Goal: Information Seeking & Learning: Learn about a topic

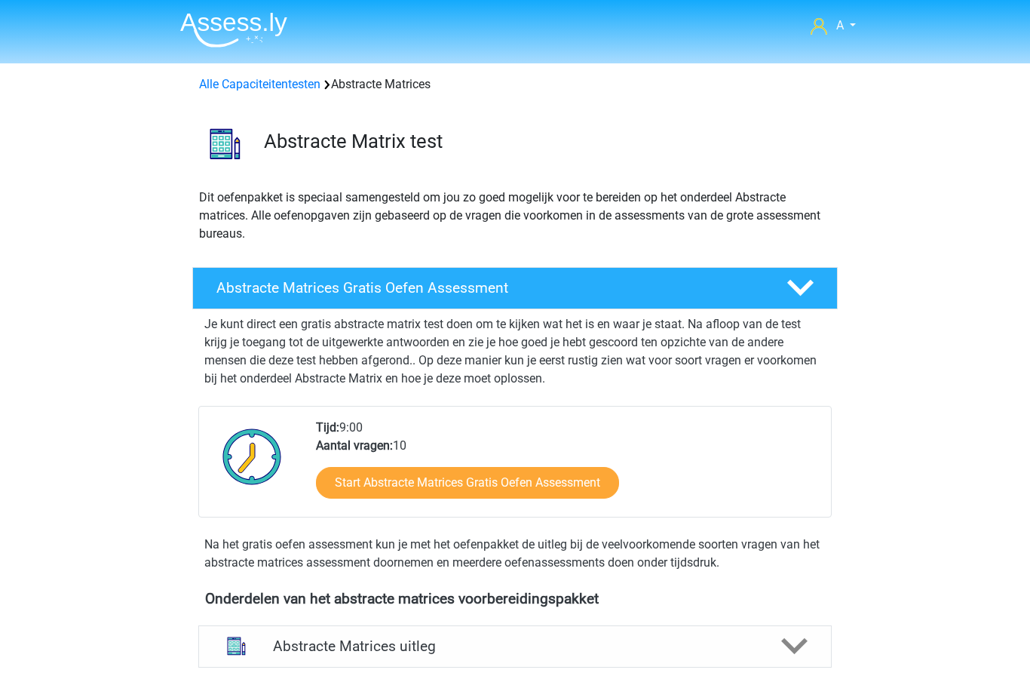
scroll to position [673, 0]
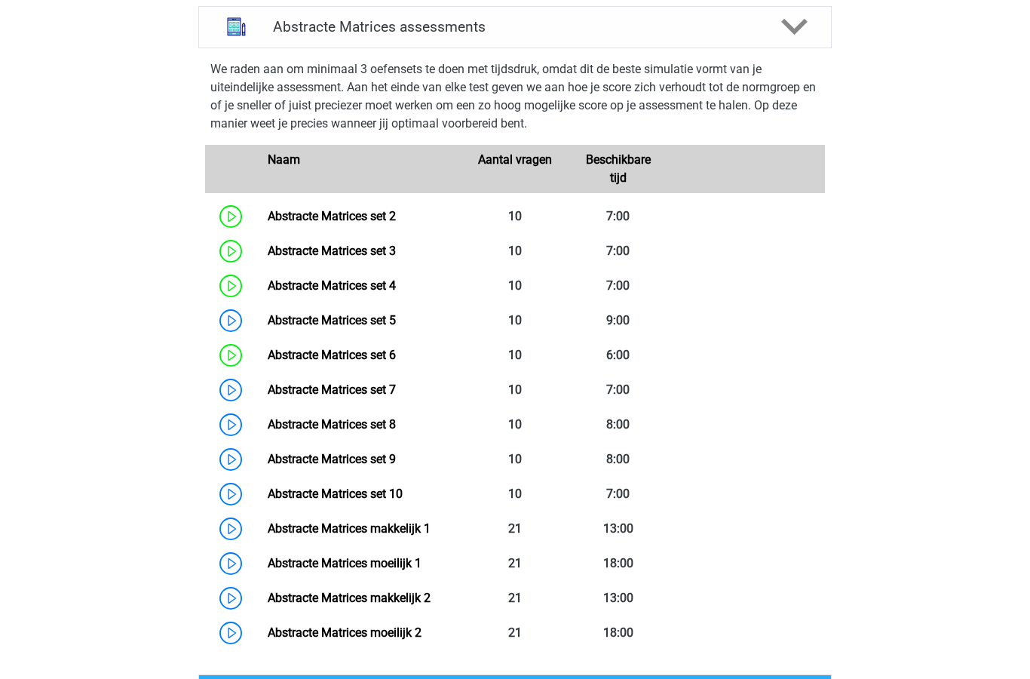
click at [396, 314] on link "Abstracte Matrices set 5" at bounding box center [332, 320] width 128 height 14
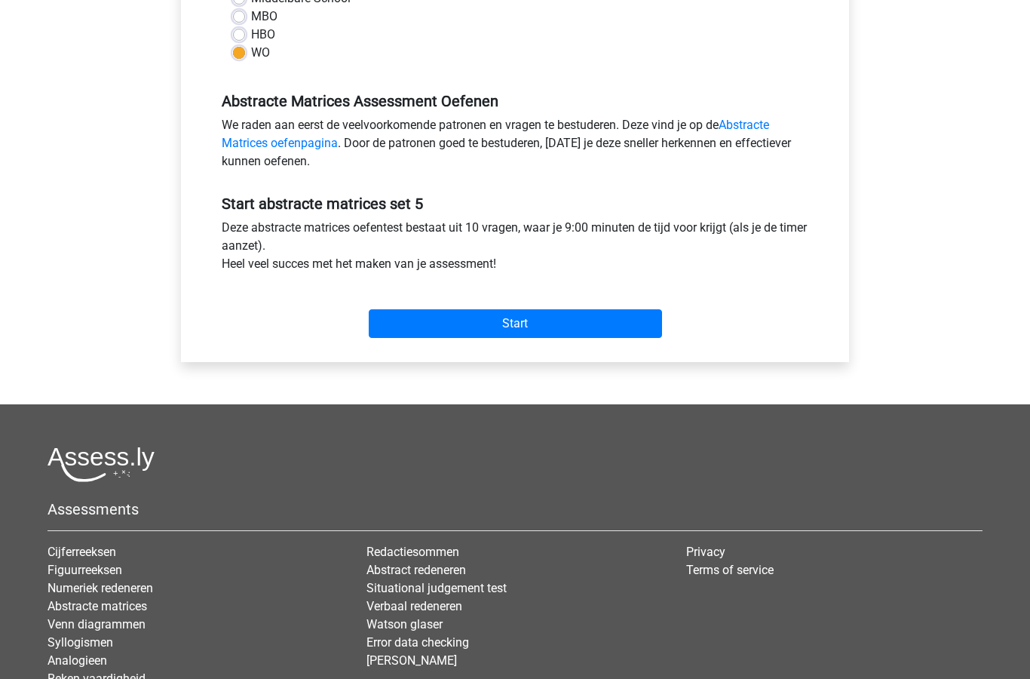
scroll to position [388, 0]
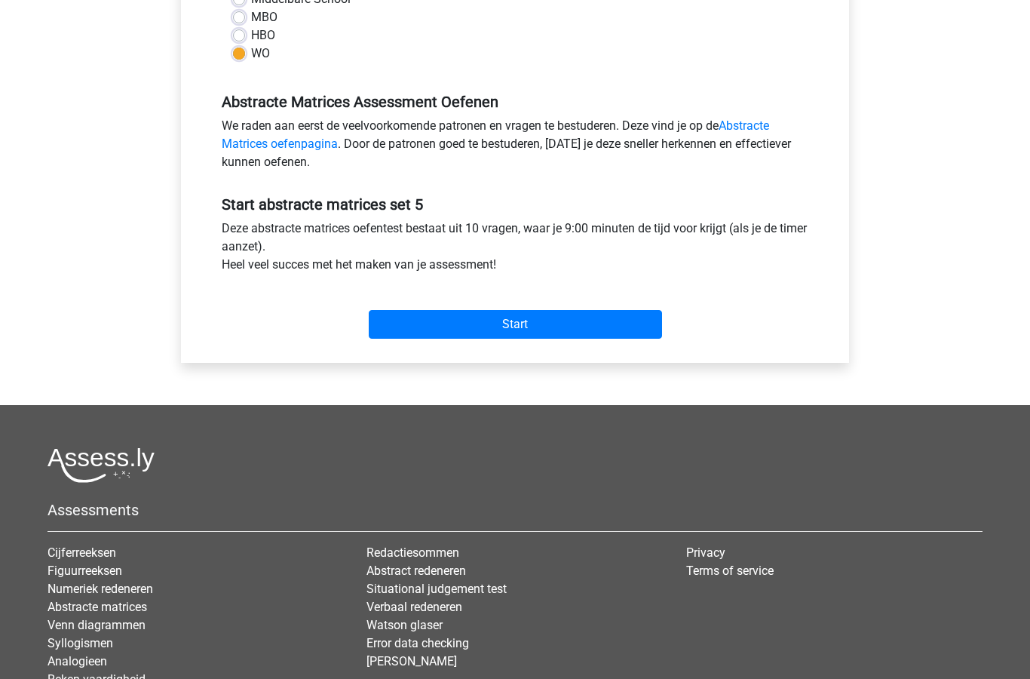
click at [547, 322] on input "Start" at bounding box center [515, 324] width 293 height 29
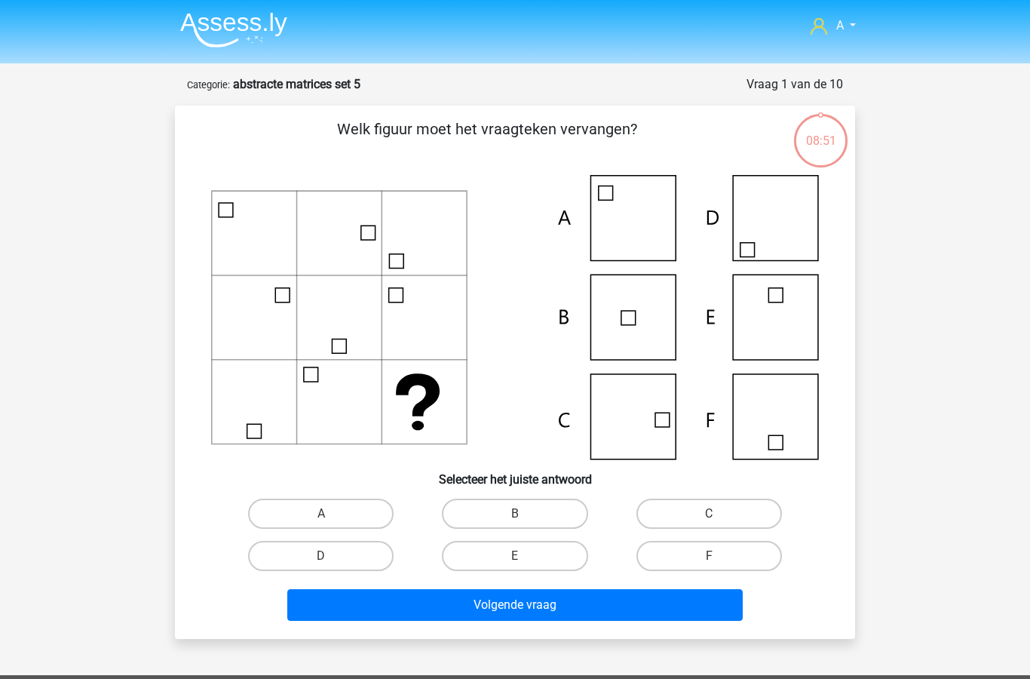
click at [715, 559] on input "F" at bounding box center [714, 561] width 10 height 10
radio input "true"
click at [556, 613] on button "Volgende vraag" at bounding box center [515, 605] width 456 height 32
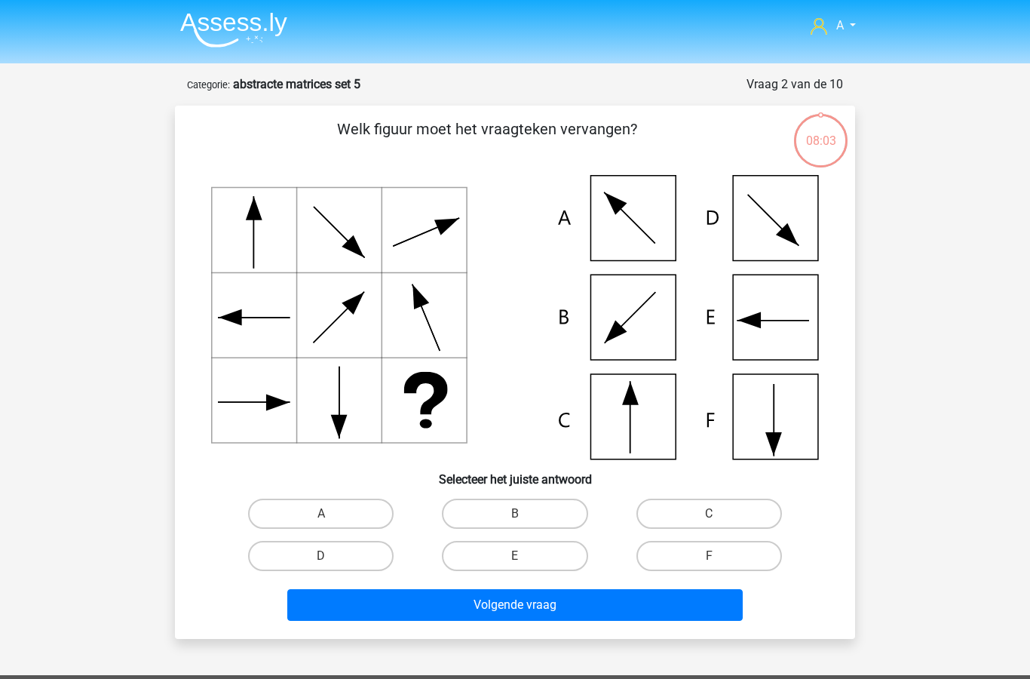
click at [320, 555] on label "D" at bounding box center [321, 556] width 146 height 30
click at [321, 556] on input "D" at bounding box center [326, 561] width 10 height 10
radio input "true"
click at [490, 613] on button "Volgende vraag" at bounding box center [515, 605] width 456 height 32
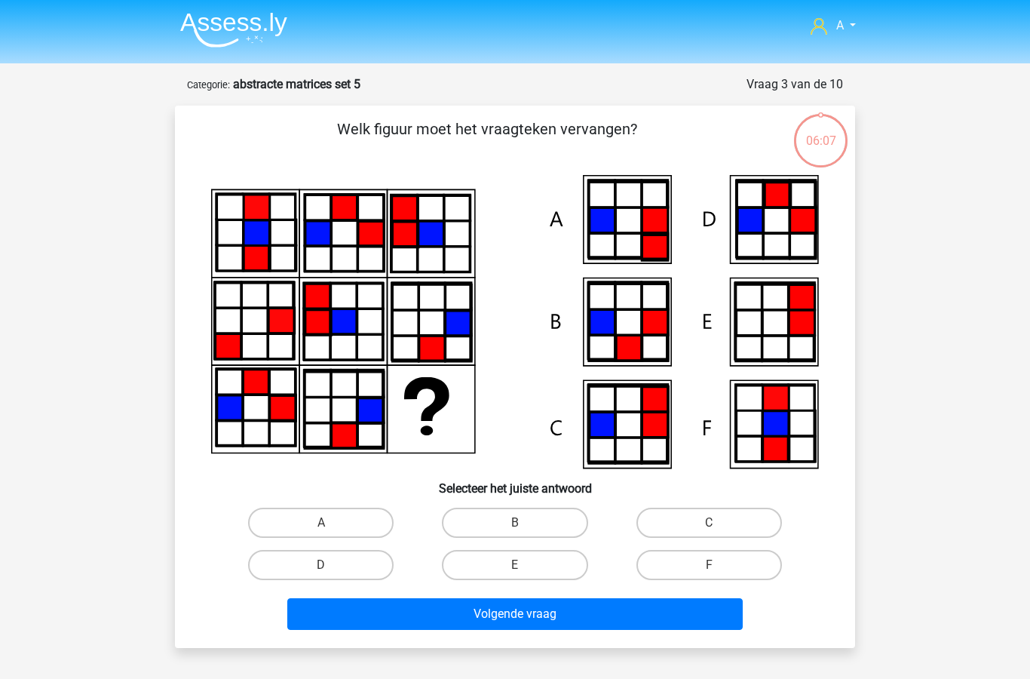
click at [719, 518] on label "C" at bounding box center [709, 522] width 146 height 30
click at [719, 522] on input "C" at bounding box center [714, 527] width 10 height 10
radio input "true"
click at [532, 617] on button "Volgende vraag" at bounding box center [515, 614] width 456 height 32
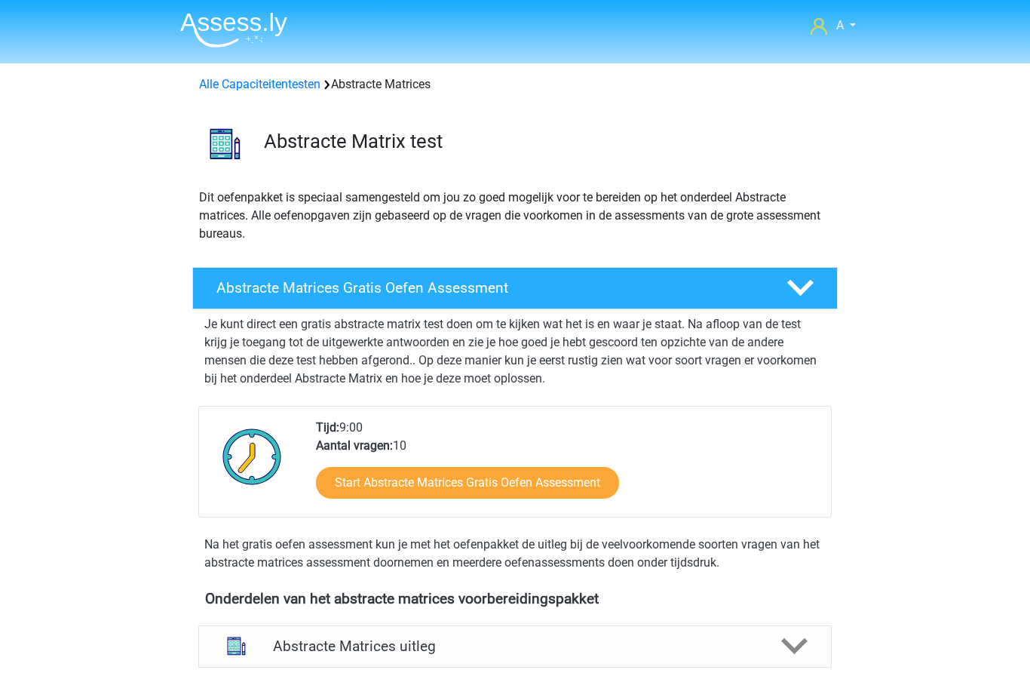
scroll to position [673, 0]
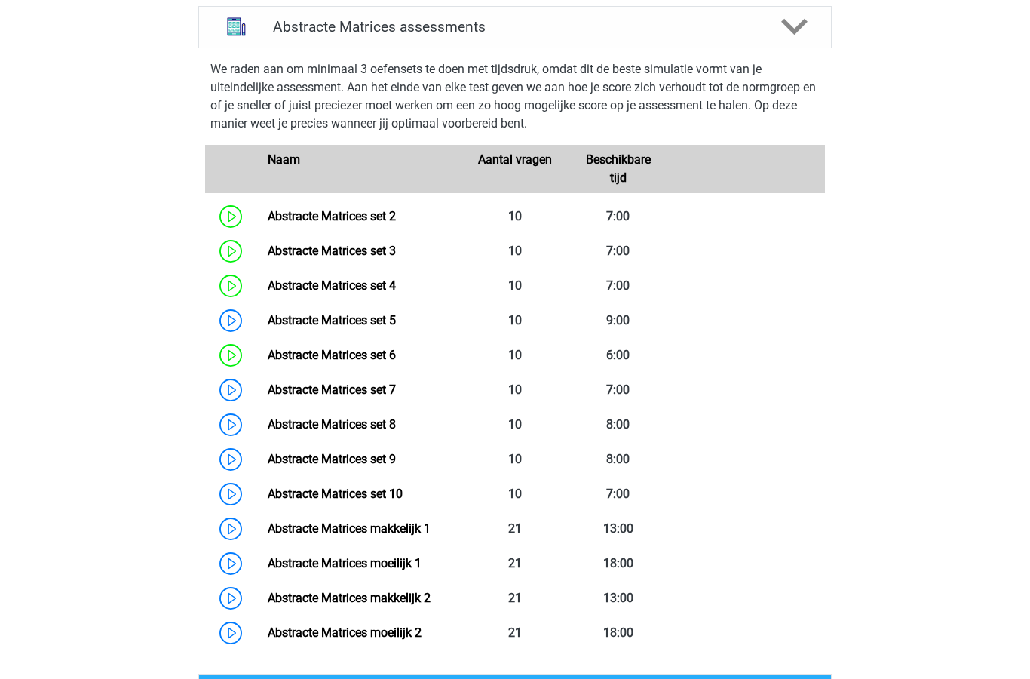
click at [375, 362] on link "Abstracte Matrices set 6" at bounding box center [332, 355] width 128 height 14
click at [372, 323] on link "Abstracte Matrices set 5" at bounding box center [332, 320] width 128 height 14
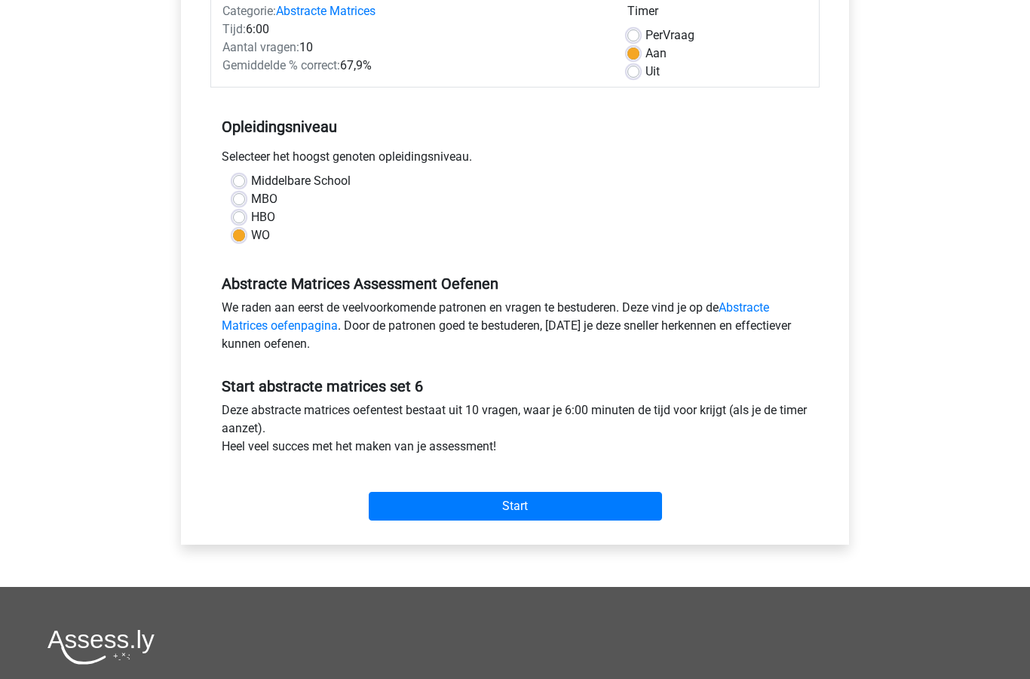
scroll to position [263, 0]
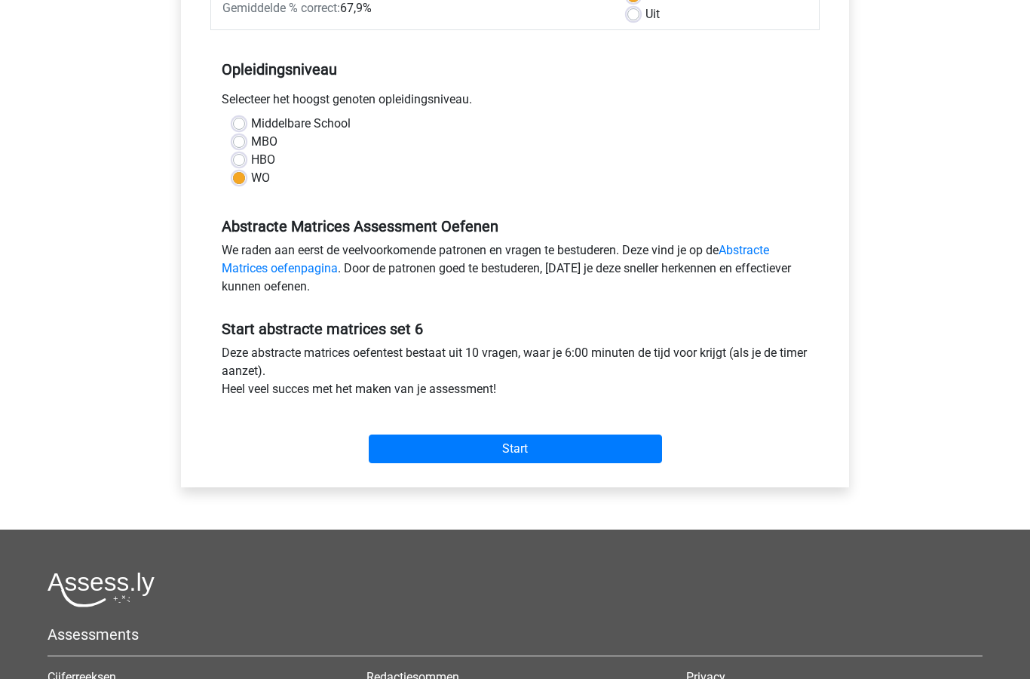
click at [547, 452] on input "Start" at bounding box center [515, 449] width 293 height 29
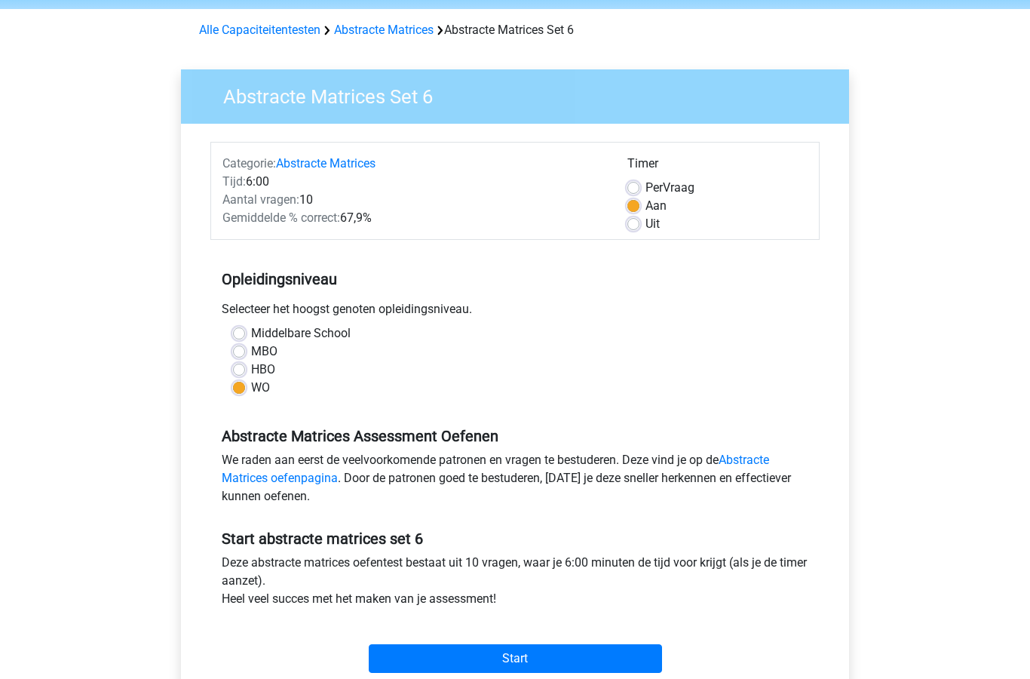
scroll to position [51, 0]
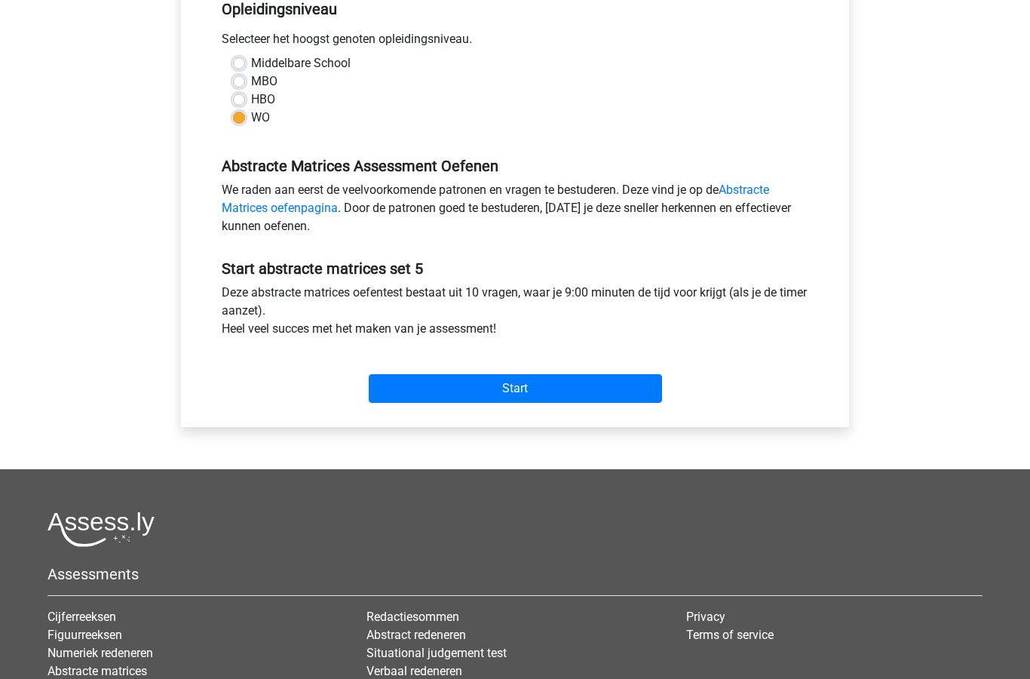
scroll to position [324, 0]
click at [564, 391] on input "Start" at bounding box center [515, 388] width 293 height 29
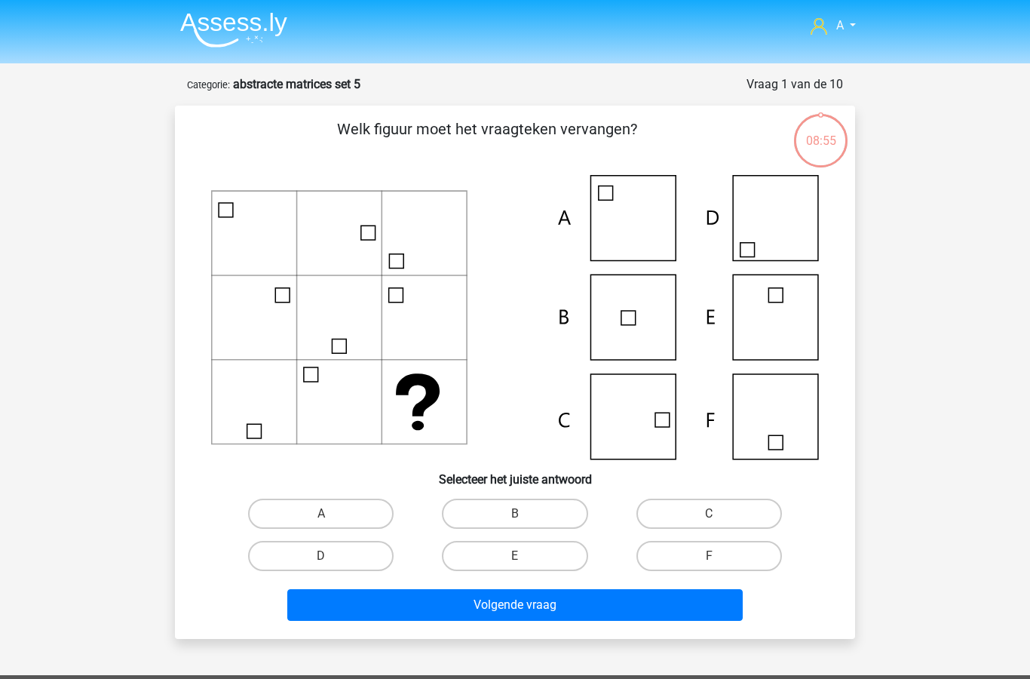
click at [688, 506] on label "C" at bounding box center [709, 513] width 146 height 30
click at [709, 513] on input "C" at bounding box center [714, 518] width 10 height 10
radio input "true"
click at [592, 604] on button "Volgende vraag" at bounding box center [515, 605] width 456 height 32
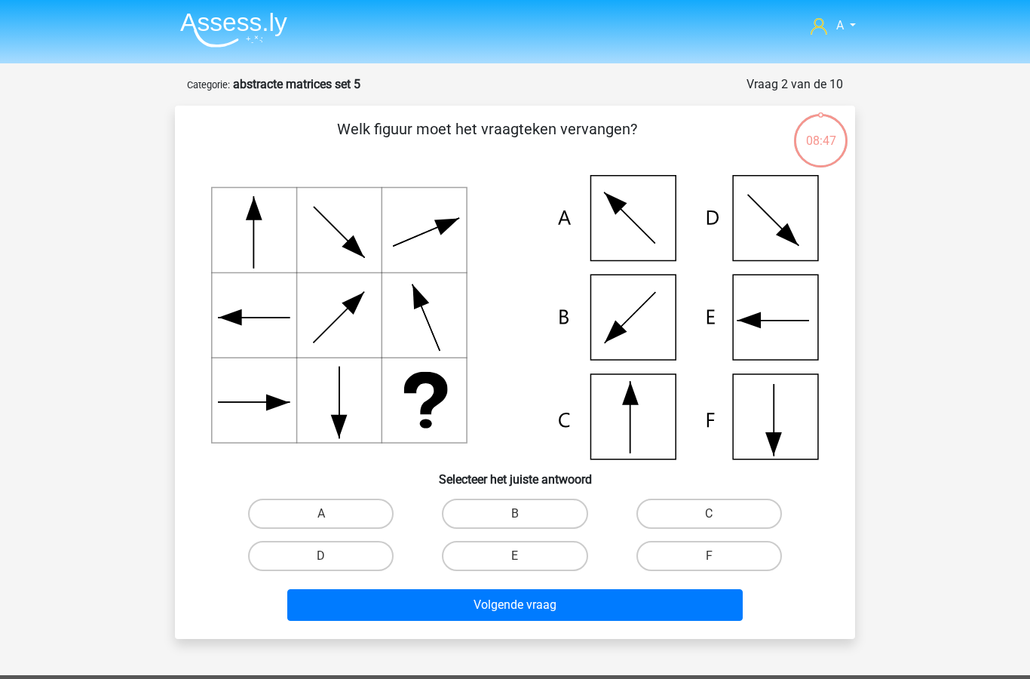
click at [338, 556] on label "D" at bounding box center [321, 556] width 146 height 30
click at [331, 556] on input "D" at bounding box center [326, 561] width 10 height 10
radio input "true"
click at [508, 612] on button "Volgende vraag" at bounding box center [515, 605] width 456 height 32
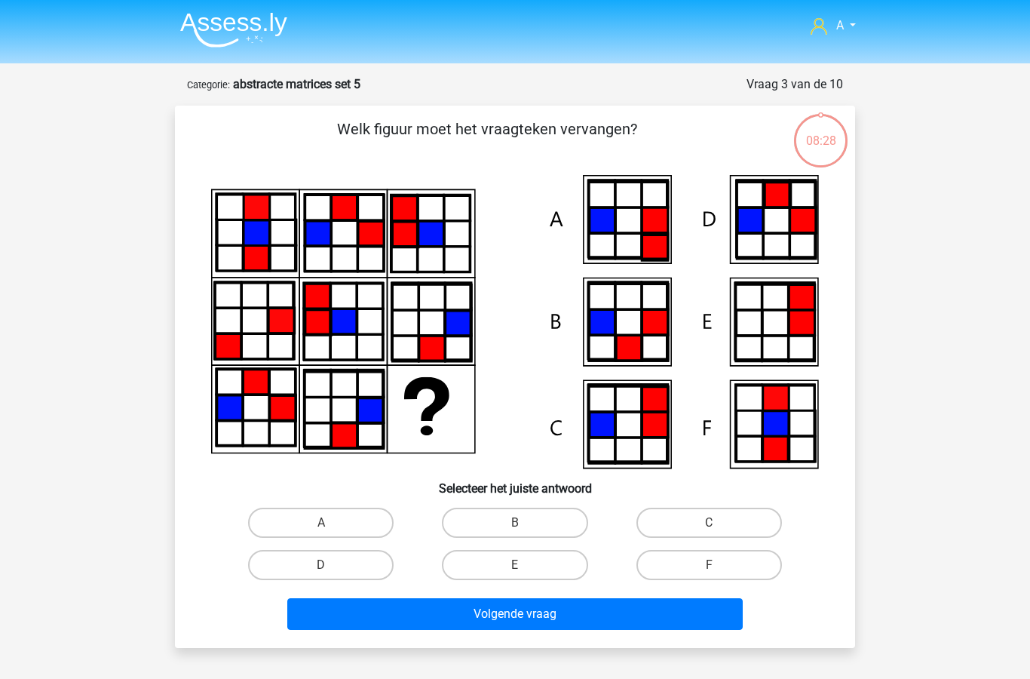
click at [709, 515] on label "C" at bounding box center [709, 522] width 146 height 30
click at [709, 522] on input "C" at bounding box center [714, 527] width 10 height 10
radio input "true"
click at [548, 614] on button "Volgende vraag" at bounding box center [515, 614] width 456 height 32
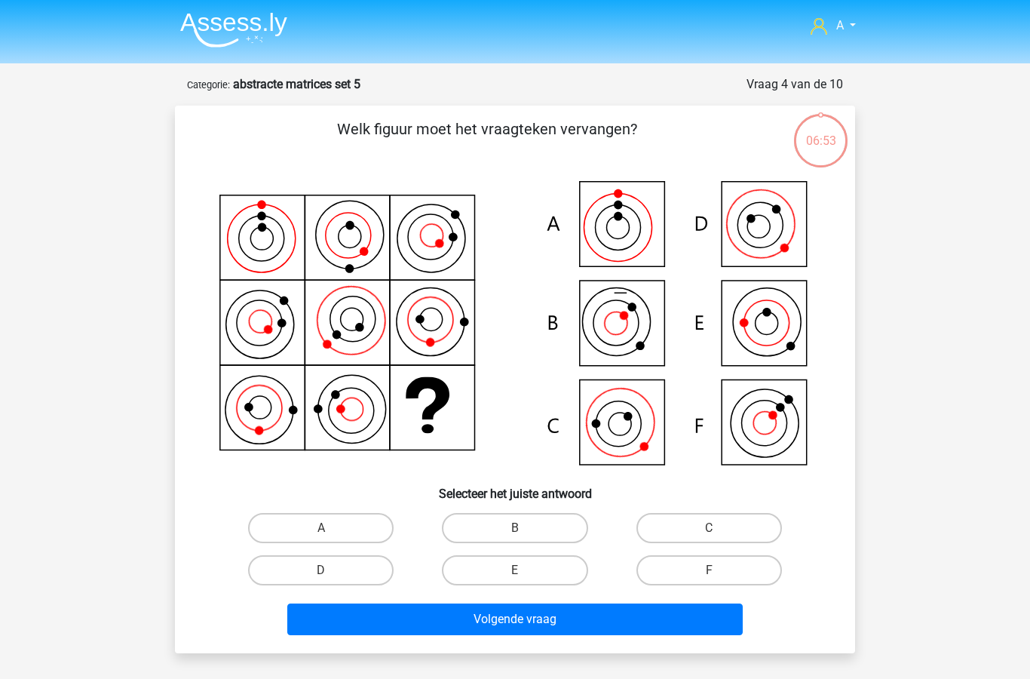
click at [715, 523] on label "C" at bounding box center [709, 528] width 146 height 30
click at [715, 528] on input "C" at bounding box center [714, 533] width 10 height 10
radio input "true"
click at [577, 625] on button "Volgende vraag" at bounding box center [515, 619] width 456 height 32
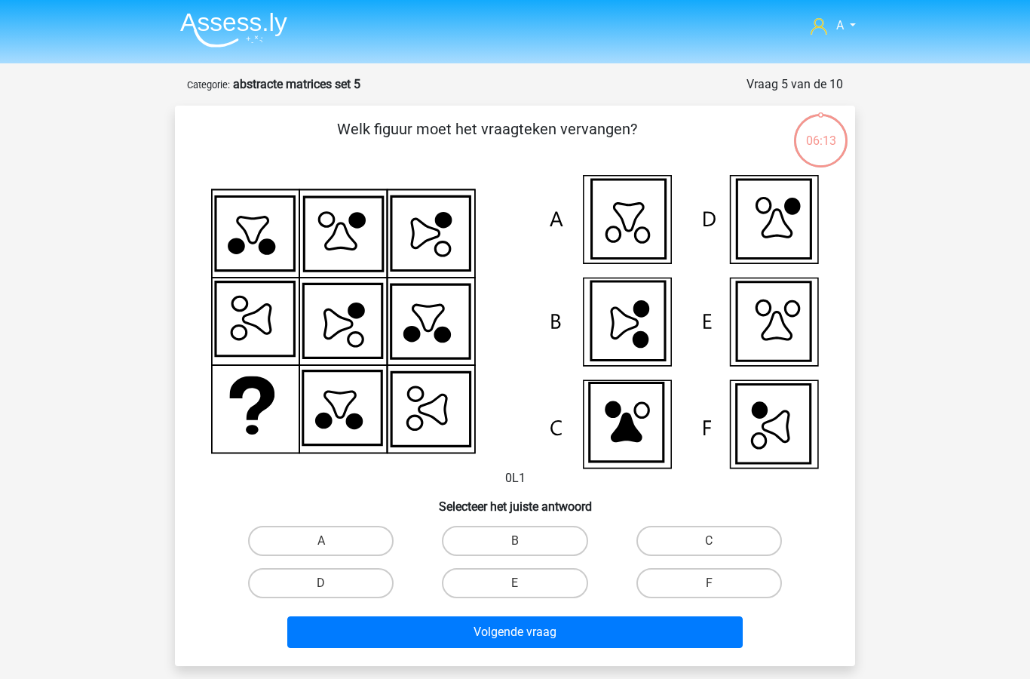
click at [324, 585] on input "D" at bounding box center [326, 588] width 10 height 10
radio input "true"
click at [525, 631] on button "Volgende vraag" at bounding box center [515, 632] width 456 height 32
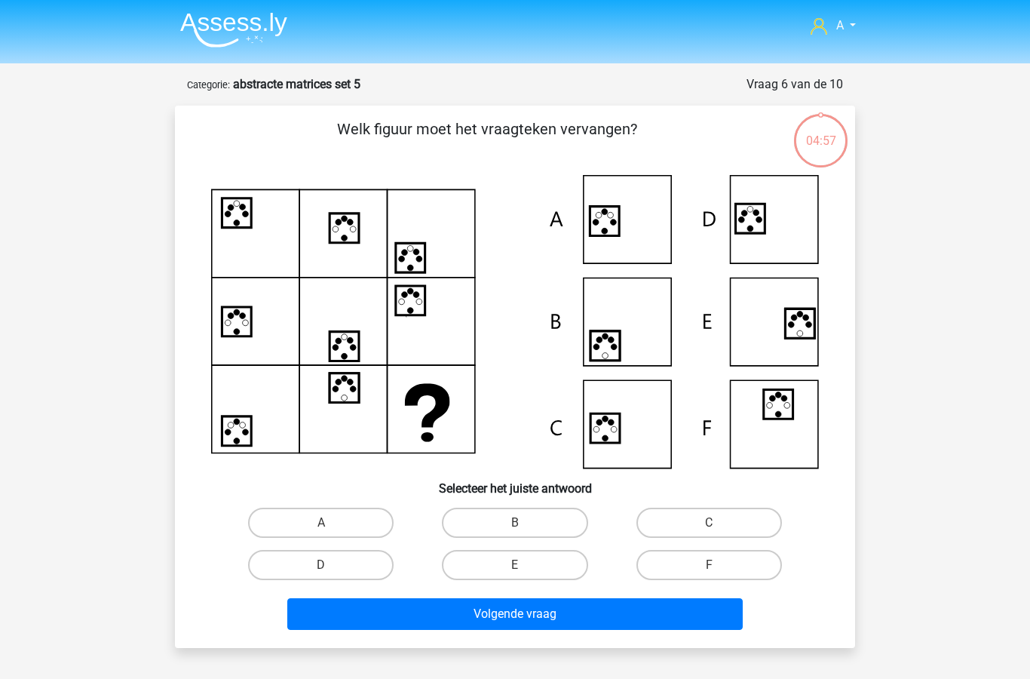
click at [363, 520] on label "A" at bounding box center [321, 522] width 146 height 30
click at [331, 522] on input "A" at bounding box center [326, 527] width 10 height 10
radio input "true"
click at [516, 617] on button "Volgende vraag" at bounding box center [515, 614] width 456 height 32
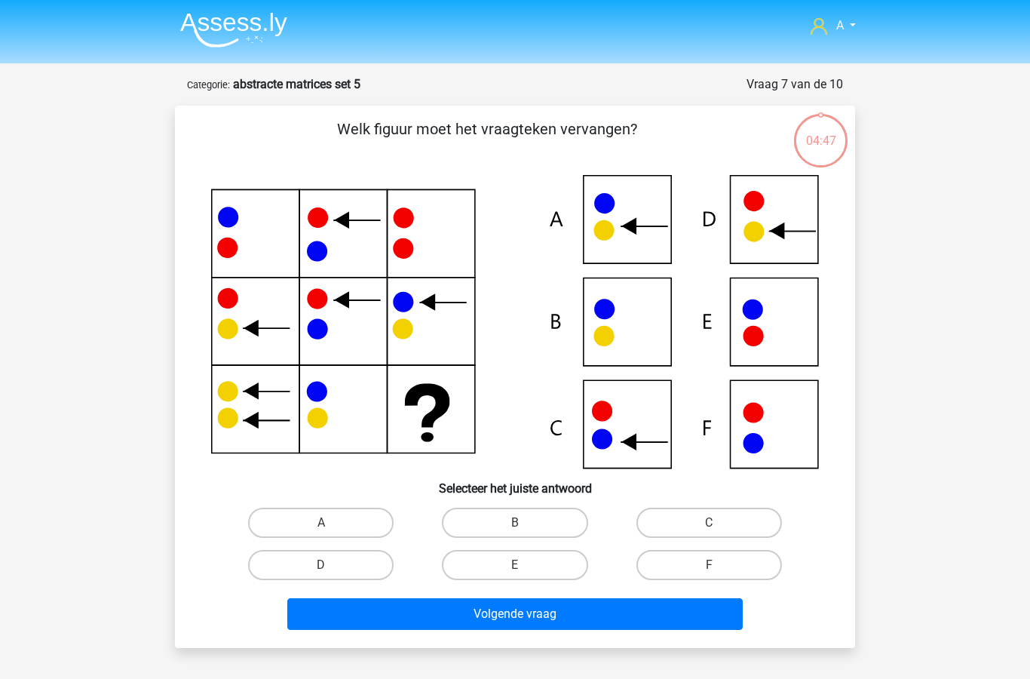
click at [712, 510] on label "C" at bounding box center [709, 522] width 146 height 30
click at [712, 522] on input "C" at bounding box center [714, 527] width 10 height 10
radio input "true"
click at [578, 624] on button "Volgende vraag" at bounding box center [515, 614] width 456 height 32
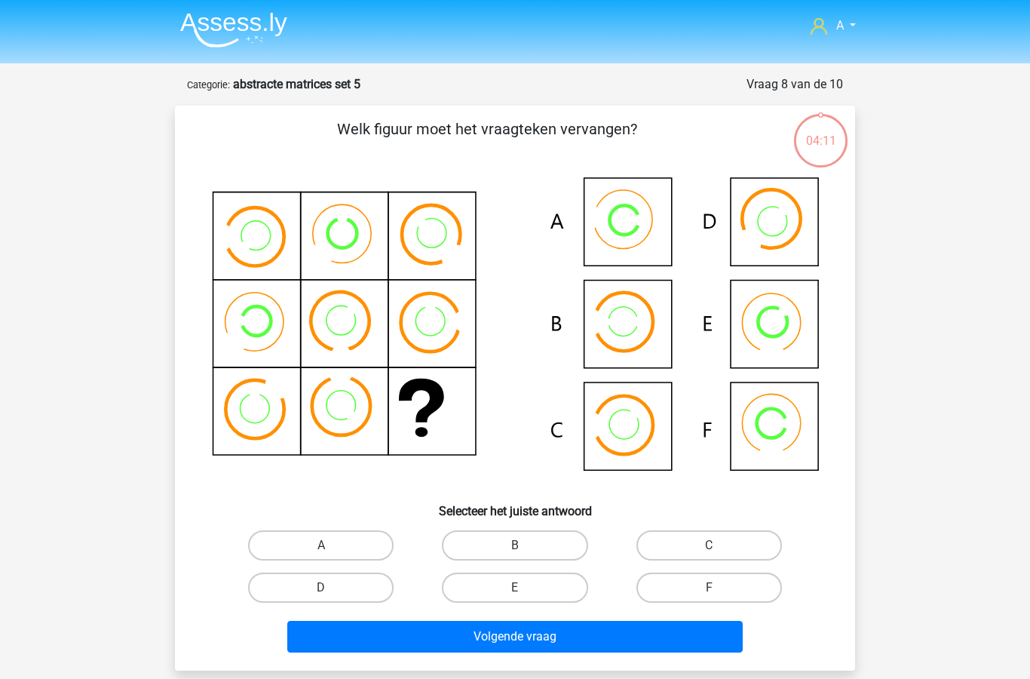
click at [334, 548] on label "A" at bounding box center [321, 545] width 146 height 30
click at [331, 548] on input "A" at bounding box center [326, 550] width 10 height 10
radio input "true"
click at [492, 647] on button "Volgende vraag" at bounding box center [515, 636] width 456 height 32
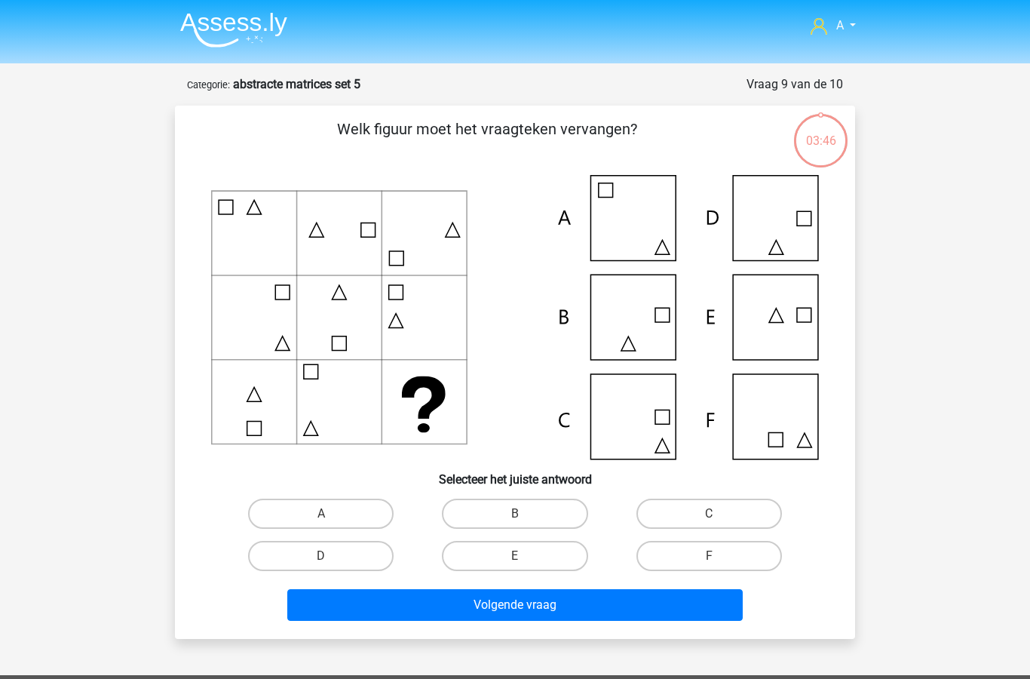
click at [703, 510] on label "C" at bounding box center [709, 513] width 146 height 30
click at [709, 513] on input "C" at bounding box center [714, 518] width 10 height 10
radio input "true"
click at [540, 609] on button "Volgende vraag" at bounding box center [515, 605] width 456 height 32
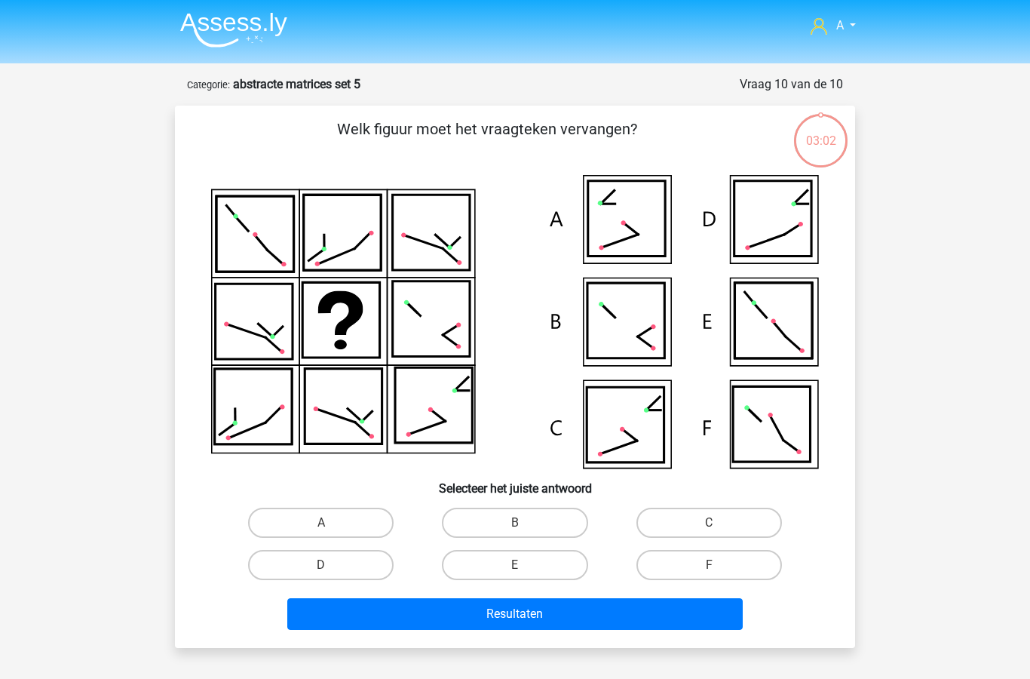
click at [691, 513] on label "C" at bounding box center [709, 522] width 146 height 30
click at [709, 522] on input "C" at bounding box center [714, 527] width 10 height 10
radio input "true"
click at [563, 616] on button "Resultaten" at bounding box center [515, 614] width 456 height 32
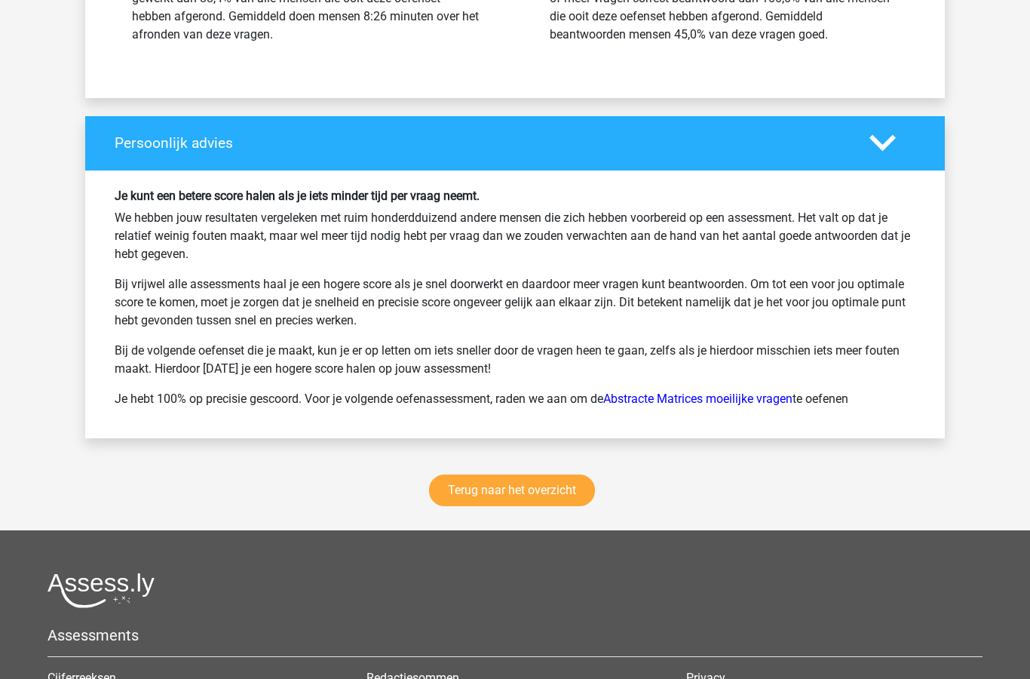
scroll to position [1855, 0]
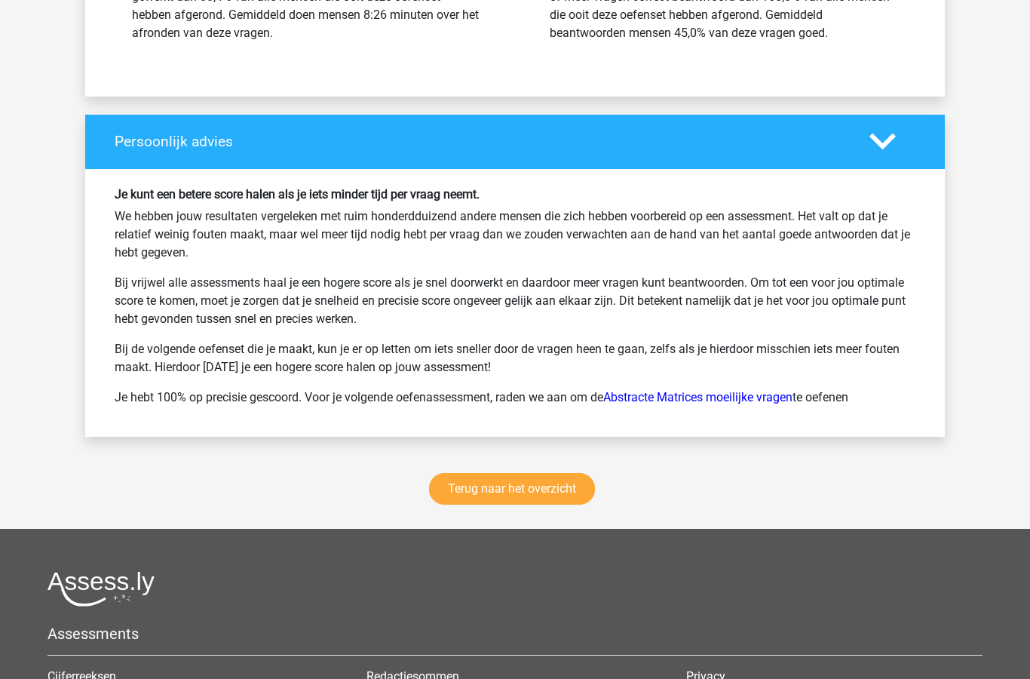
click at [543, 492] on link "Terug naar het overzicht" at bounding box center [512, 489] width 166 height 32
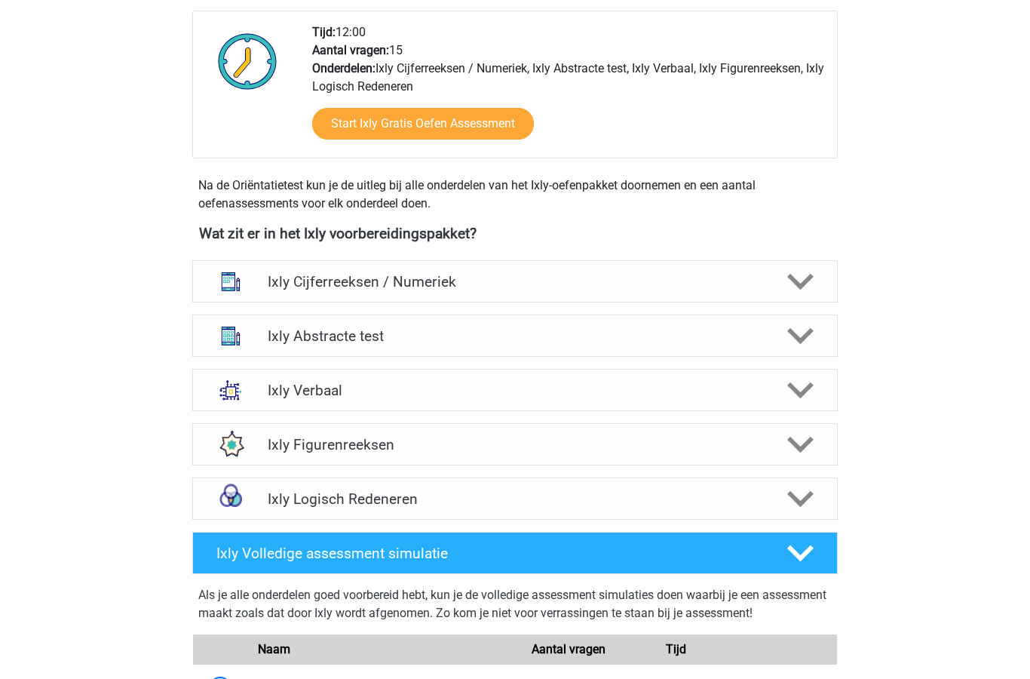
scroll to position [395, 0]
click at [801, 338] on polygon at bounding box center [800, 336] width 26 height 17
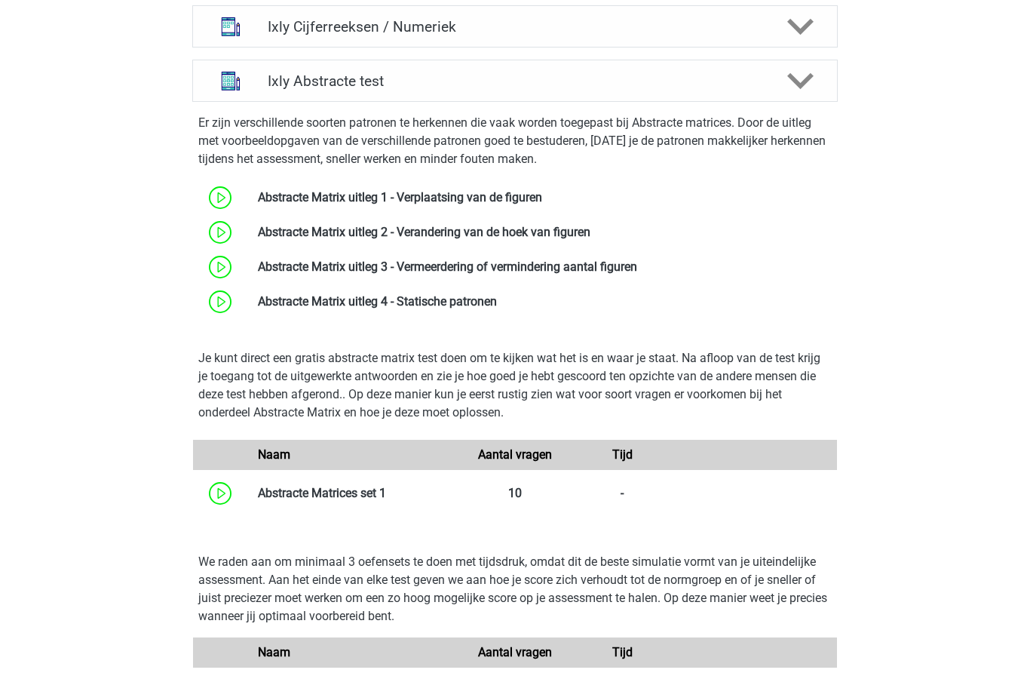
scroll to position [650, 0]
click at [386, 498] on link at bounding box center [386, 493] width 0 height 14
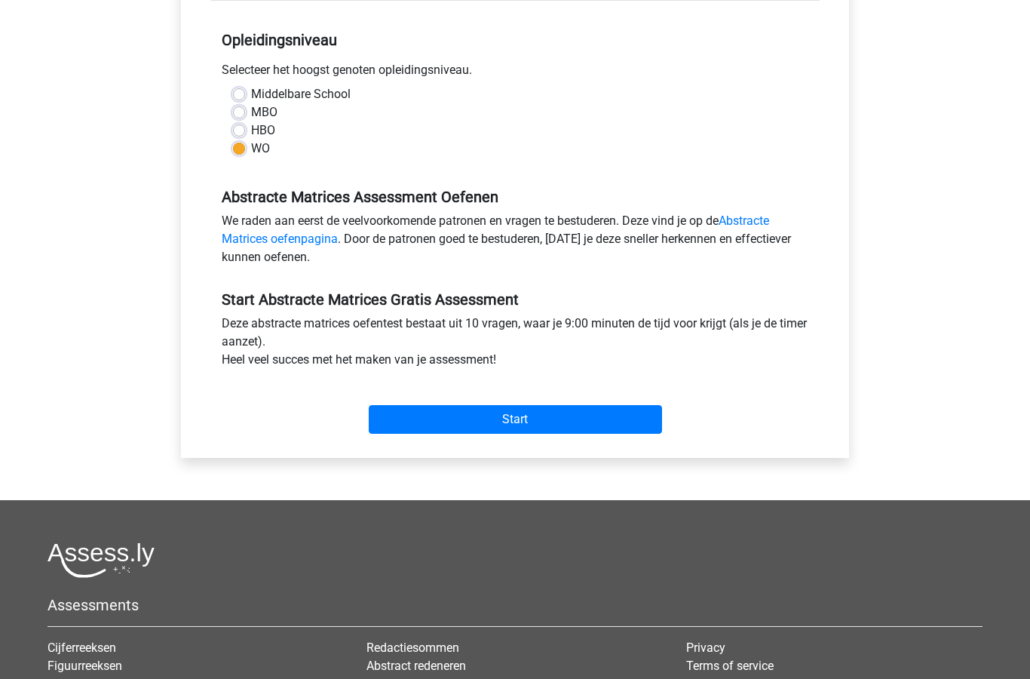
scroll to position [298, 0]
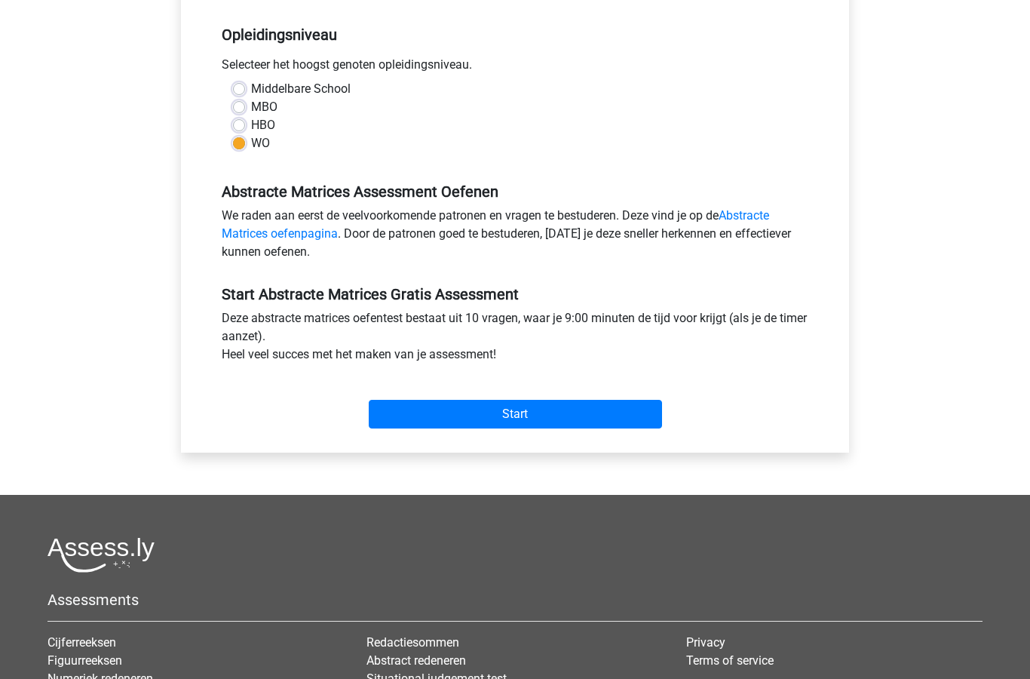
click at [585, 409] on input "Start" at bounding box center [515, 414] width 293 height 29
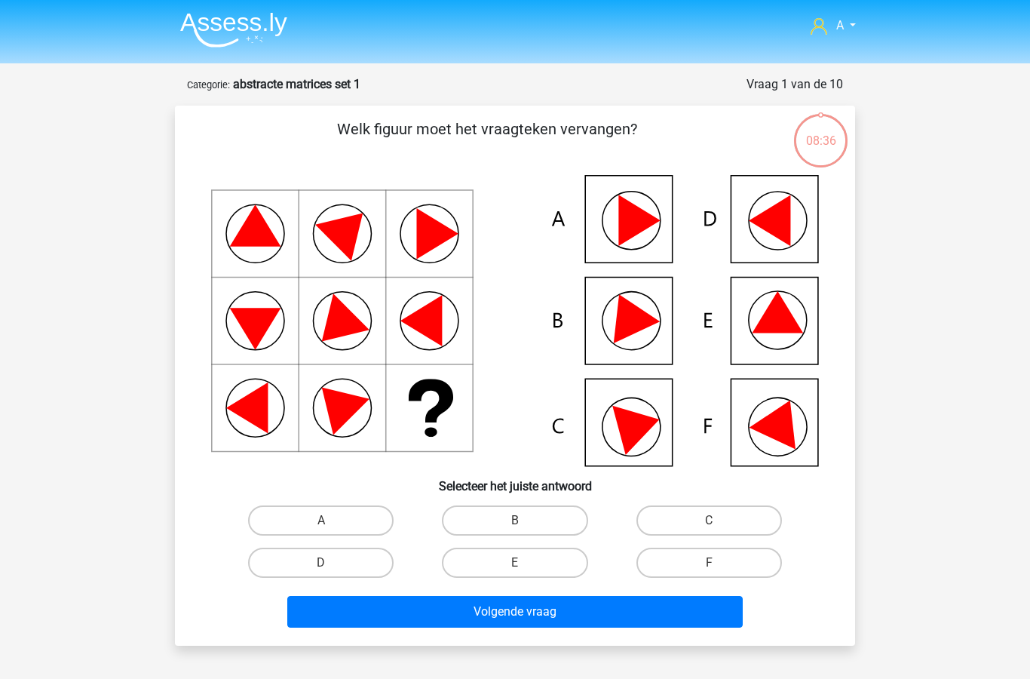
click at [348, 565] on label "D" at bounding box center [321, 562] width 146 height 30
click at [331, 565] on input "D" at bounding box center [326, 567] width 10 height 10
radio input "true"
click at [488, 613] on button "Volgende vraag" at bounding box center [515, 612] width 456 height 32
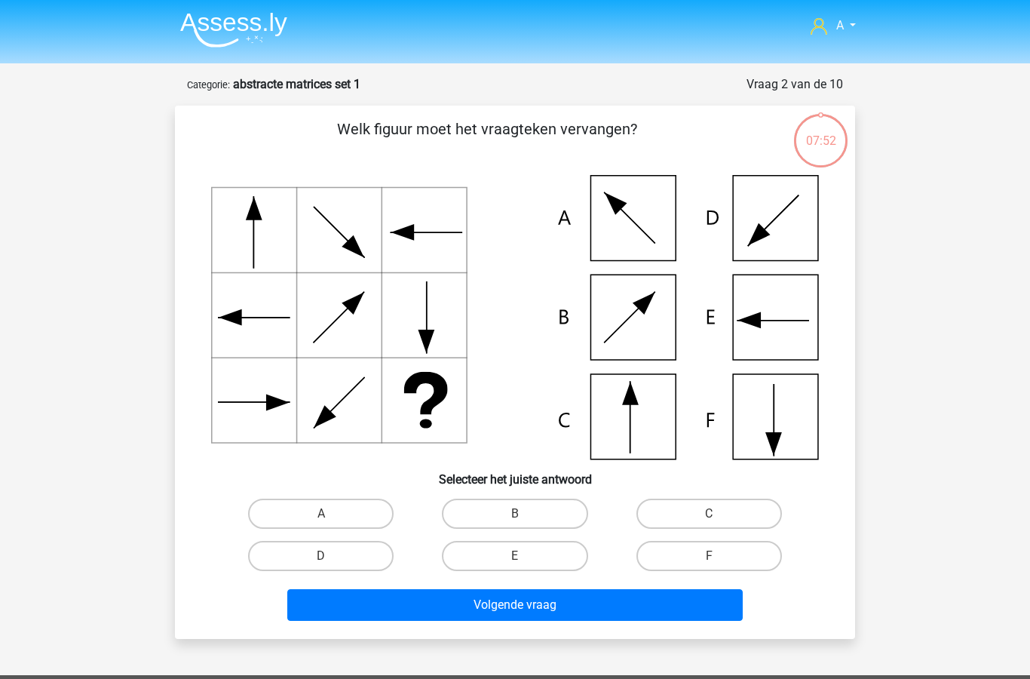
click at [695, 512] on label "C" at bounding box center [709, 513] width 146 height 30
click at [709, 513] on input "C" at bounding box center [714, 518] width 10 height 10
radio input "true"
click at [566, 606] on button "Volgende vraag" at bounding box center [515, 605] width 456 height 32
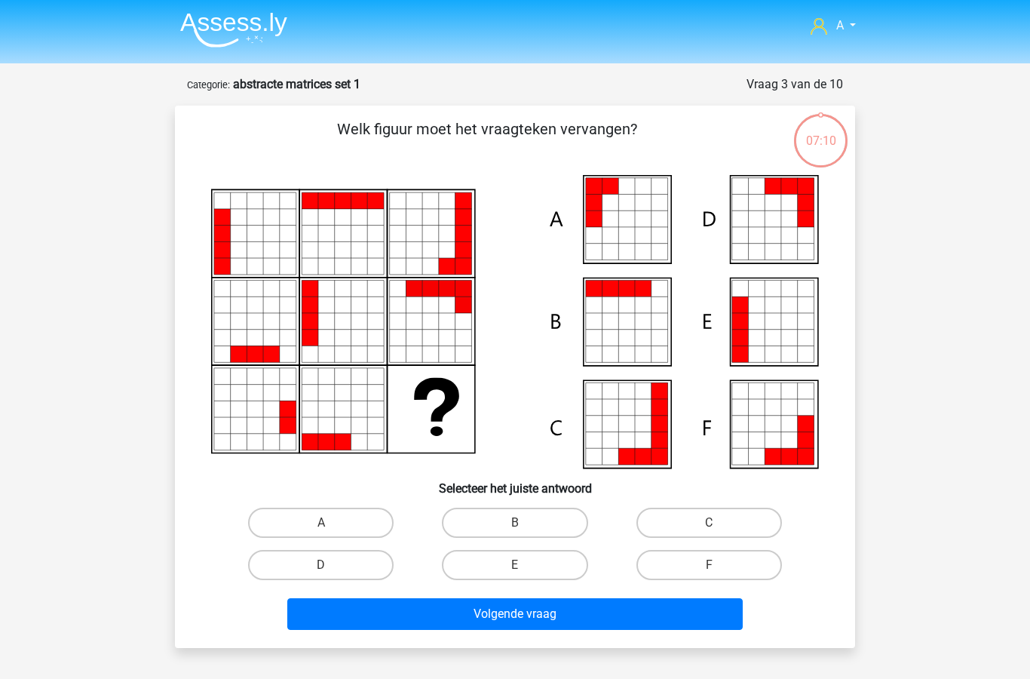
click at [339, 521] on label "A" at bounding box center [321, 522] width 146 height 30
click at [331, 522] on input "A" at bounding box center [326, 527] width 10 height 10
radio input "true"
click at [504, 618] on button "Volgende vraag" at bounding box center [515, 614] width 456 height 32
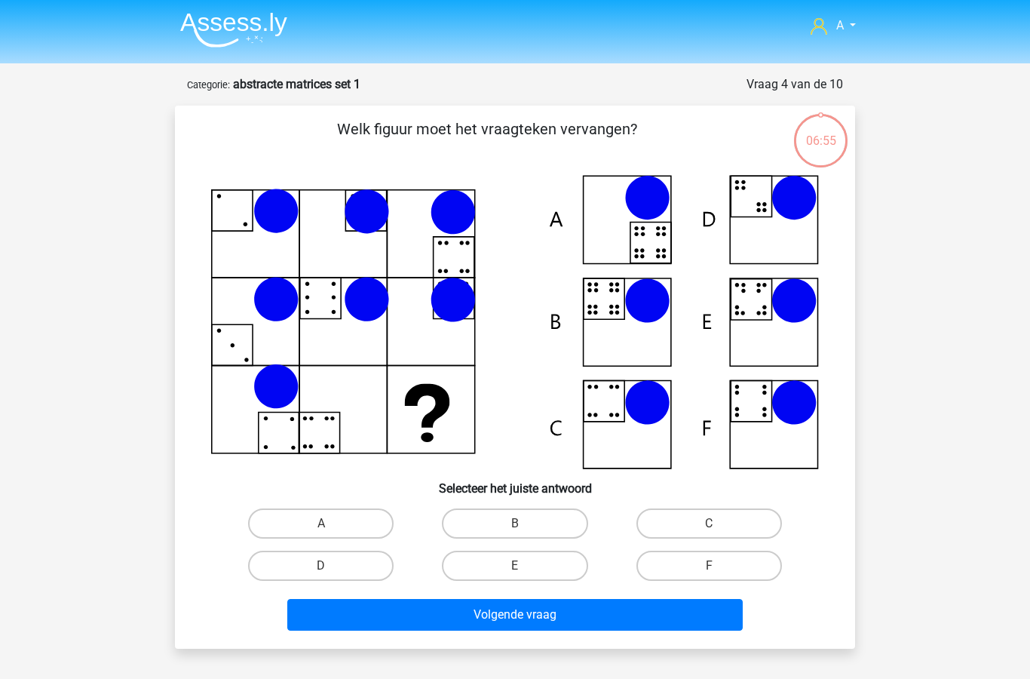
click at [522, 532] on input "B" at bounding box center [520, 528] width 10 height 10
radio input "true"
click at [533, 615] on button "Volgende vraag" at bounding box center [515, 615] width 456 height 32
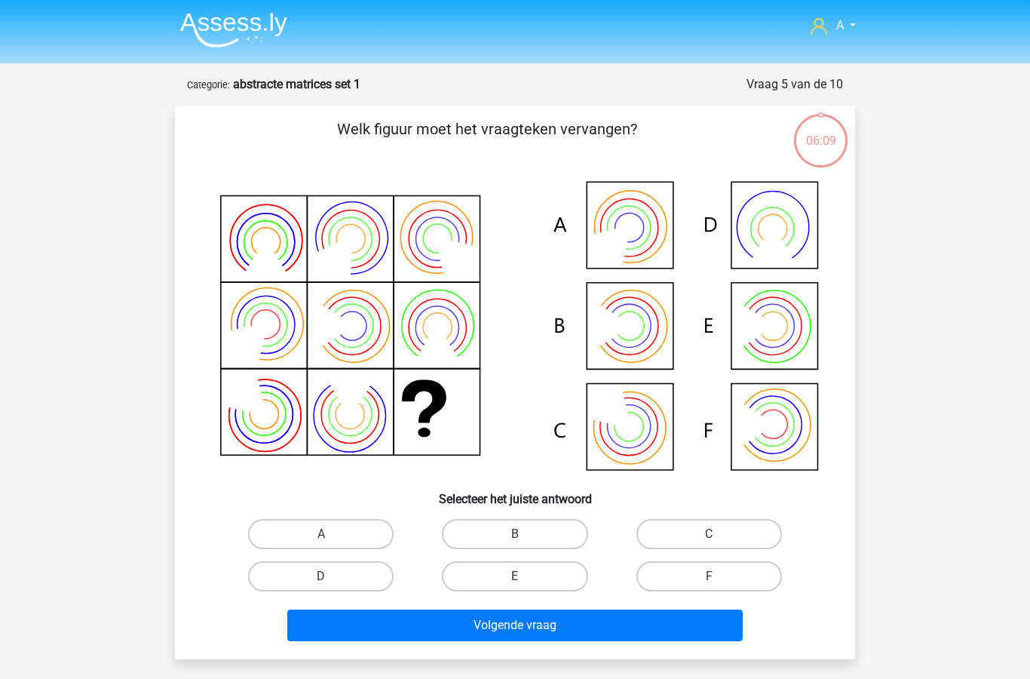
click at [330, 541] on input "A" at bounding box center [326, 539] width 10 height 10
radio input "true"
click at [449, 633] on button "Volgende vraag" at bounding box center [515, 625] width 456 height 32
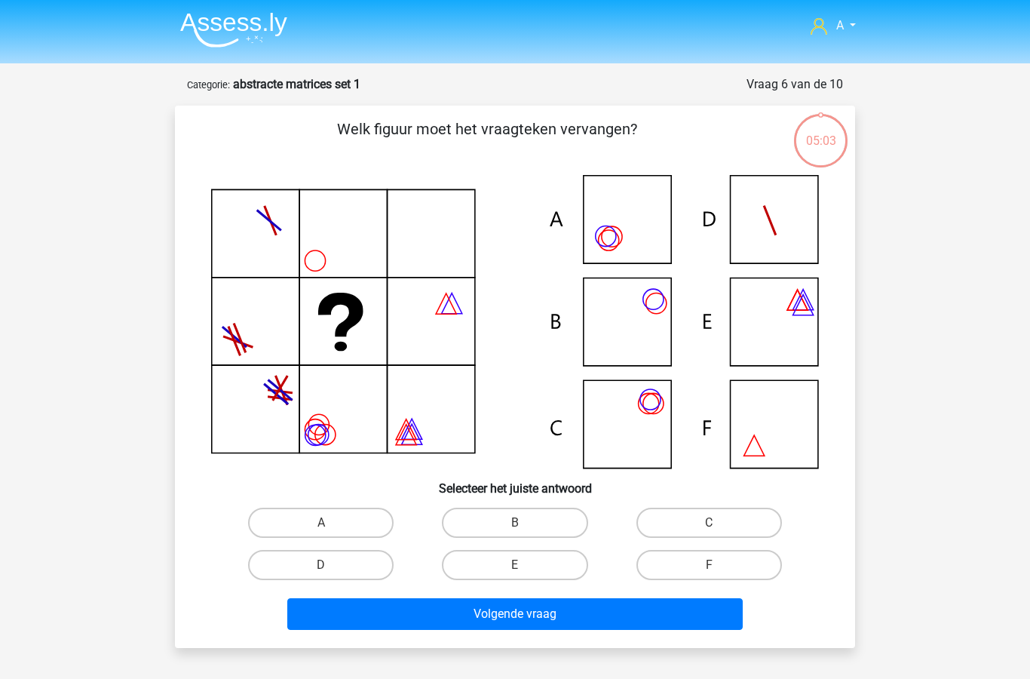
click at [698, 514] on label "C" at bounding box center [709, 522] width 146 height 30
click at [709, 522] on input "C" at bounding box center [714, 527] width 10 height 10
radio input "true"
click at [571, 617] on button "Volgende vraag" at bounding box center [515, 614] width 456 height 32
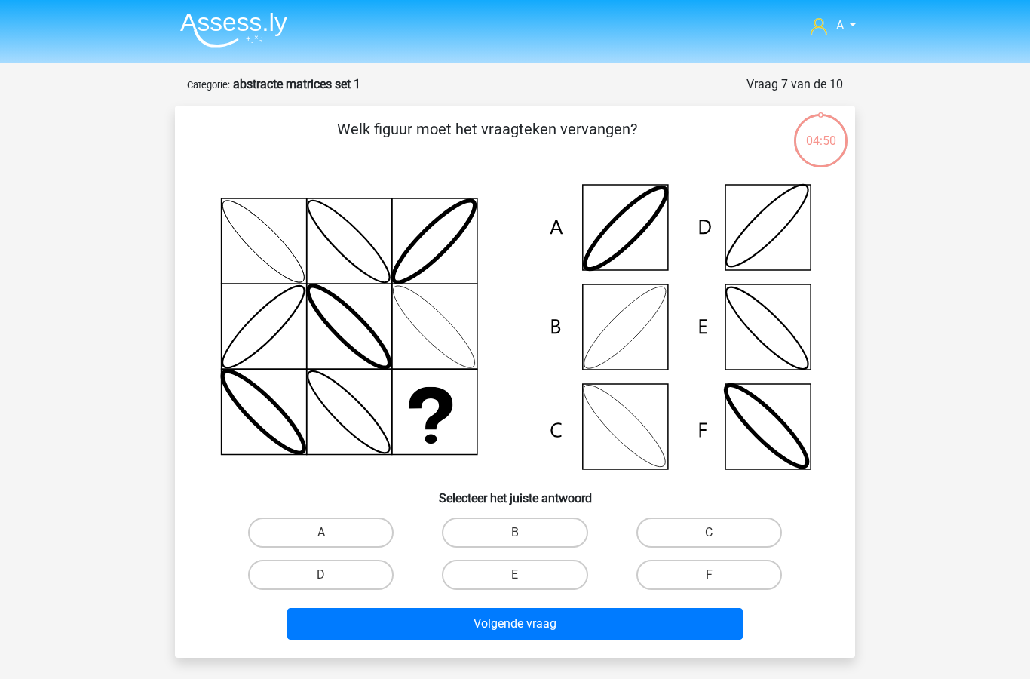
click at [532, 533] on label "B" at bounding box center [515, 532] width 146 height 30
click at [525, 533] on input "B" at bounding box center [520, 537] width 10 height 10
radio input "true"
click at [573, 626] on button "Volgende vraag" at bounding box center [515, 624] width 456 height 32
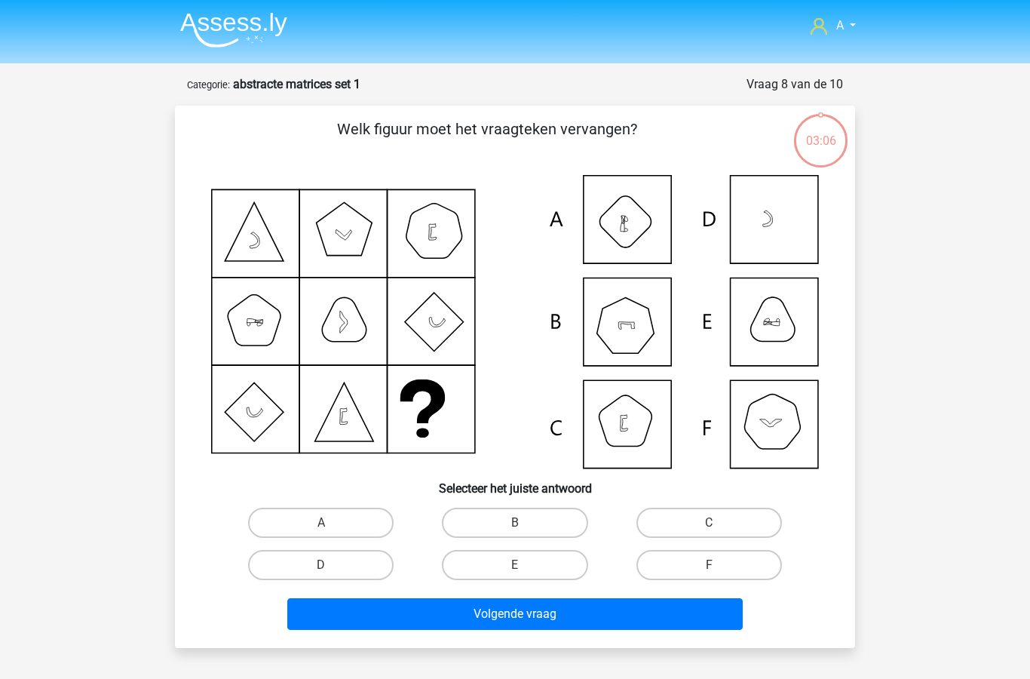
click at [505, 525] on label "B" at bounding box center [515, 522] width 146 height 30
click at [515, 525] on input "B" at bounding box center [520, 527] width 10 height 10
radio input "true"
click at [537, 626] on button "Volgende vraag" at bounding box center [515, 614] width 456 height 32
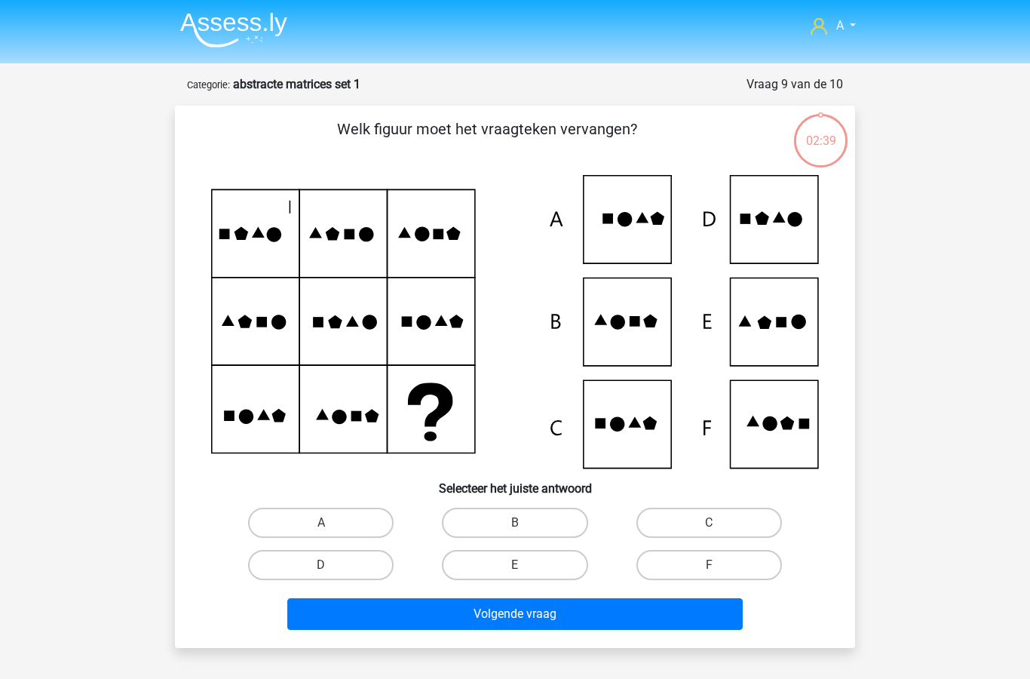
click at [513, 559] on label "E" at bounding box center [515, 565] width 146 height 30
click at [515, 565] on input "E" at bounding box center [520, 570] width 10 height 10
radio input "true"
click at [547, 616] on button "Volgende vraag" at bounding box center [515, 614] width 456 height 32
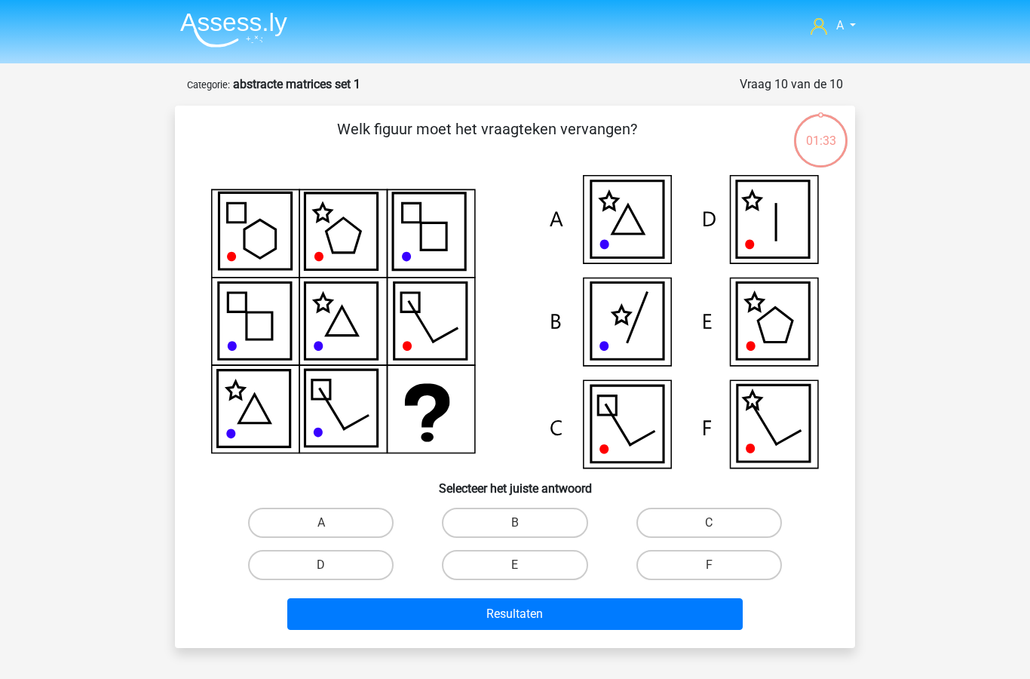
click at [336, 570] on label "D" at bounding box center [321, 565] width 146 height 30
click at [331, 570] on input "D" at bounding box center [326, 570] width 10 height 10
radio input "true"
click at [519, 625] on button "Resultaten" at bounding box center [515, 614] width 456 height 32
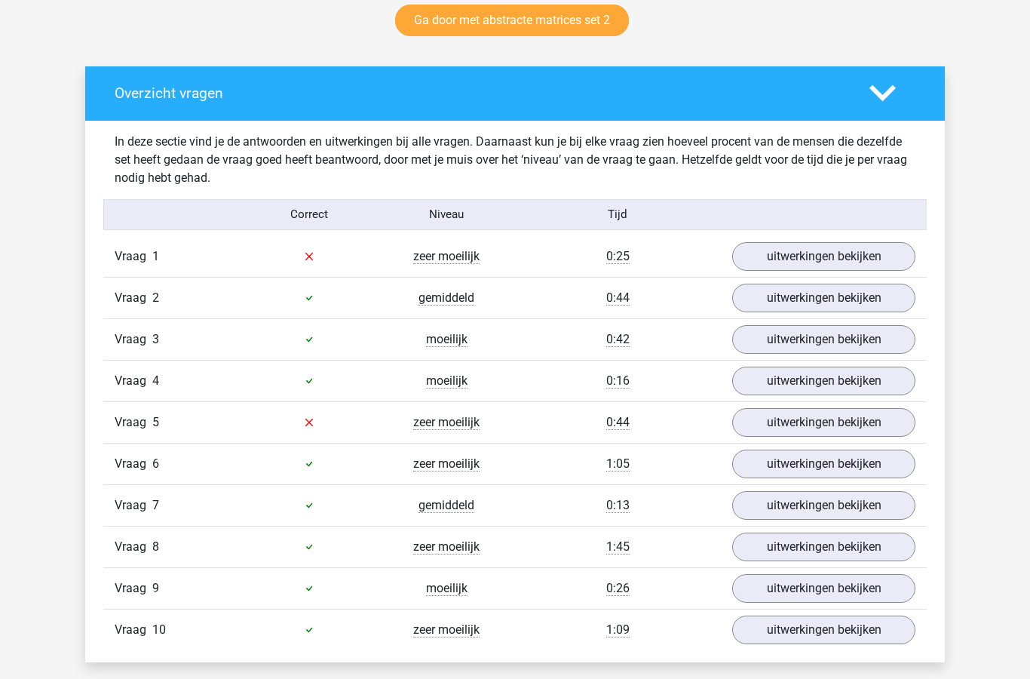
scroll to position [803, 0]
click at [804, 253] on link "uitwerkingen bekijken" at bounding box center [823, 256] width 183 height 29
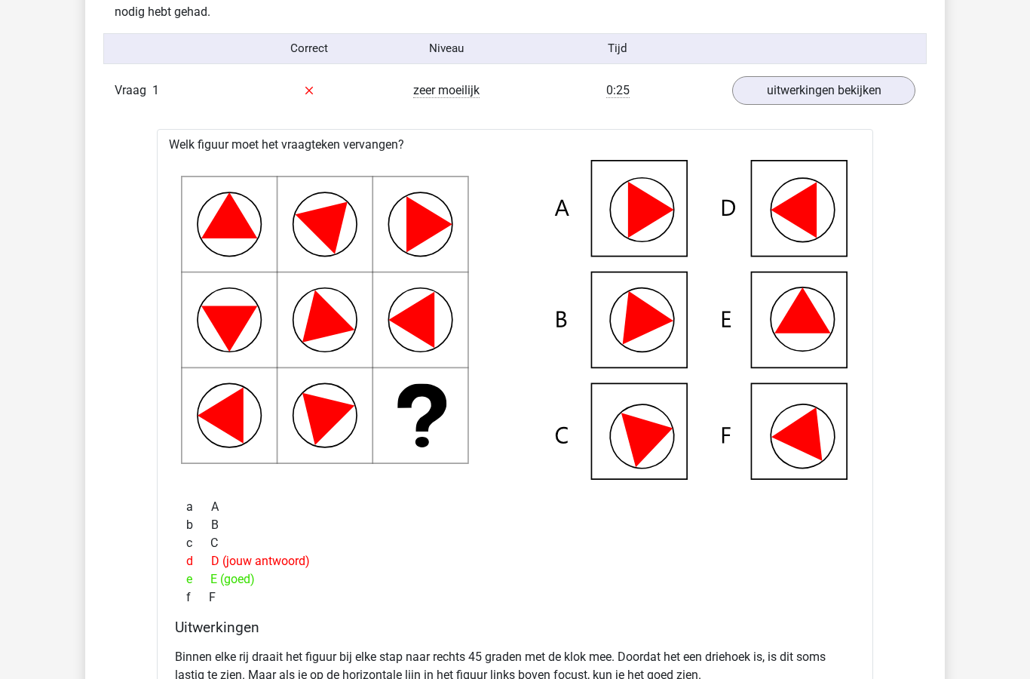
scroll to position [970, 0]
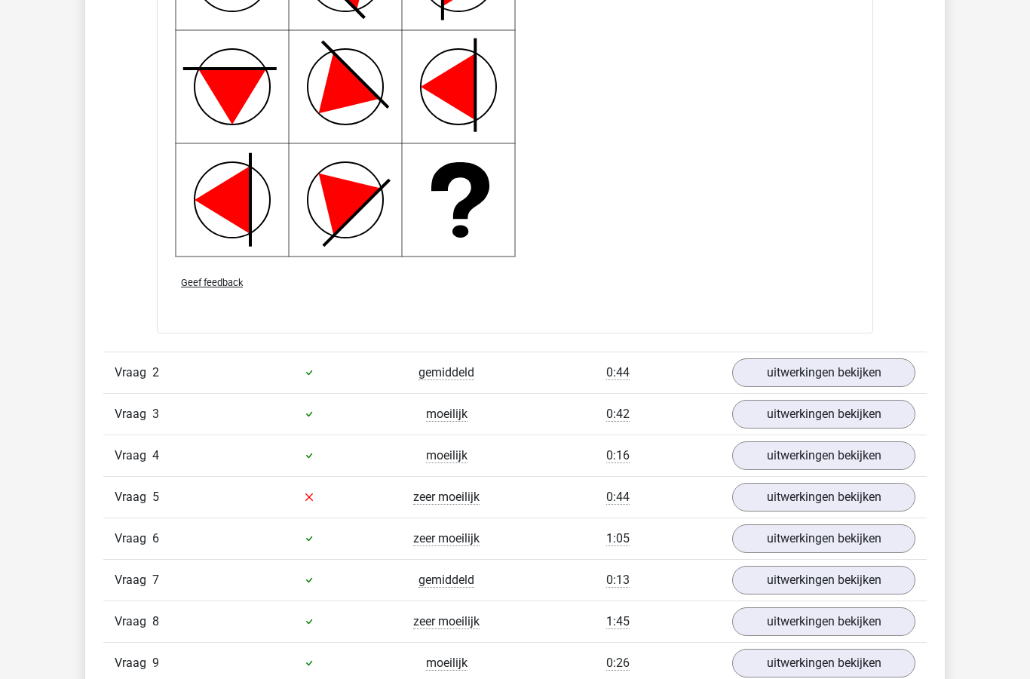
click at [787, 498] on link "uitwerkingen bekijken" at bounding box center [823, 497] width 183 height 29
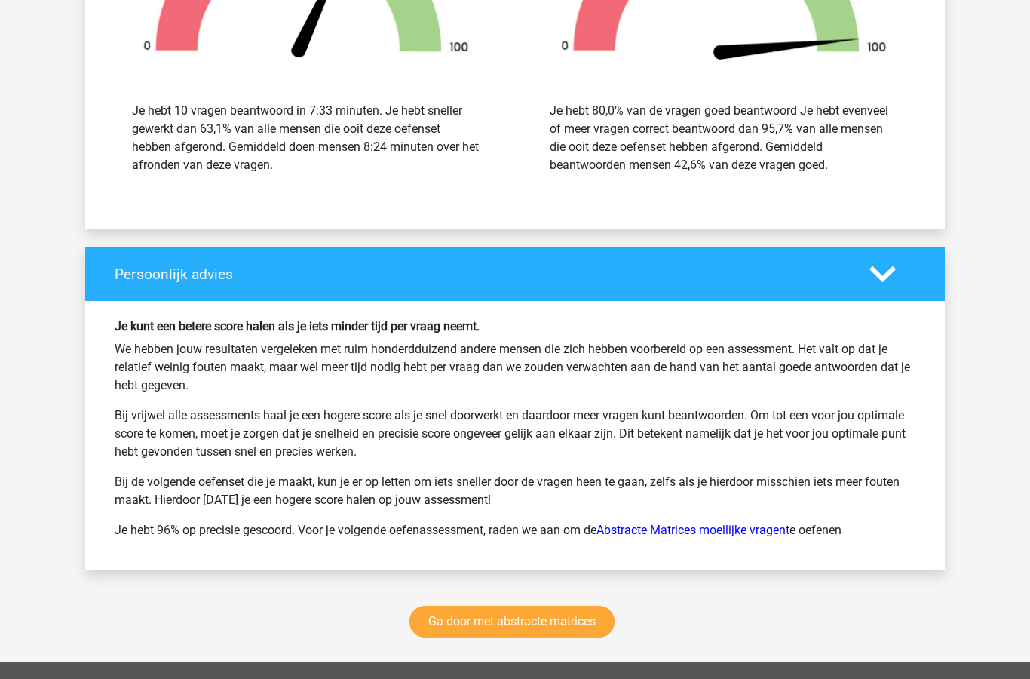
scroll to position [3952, 0]
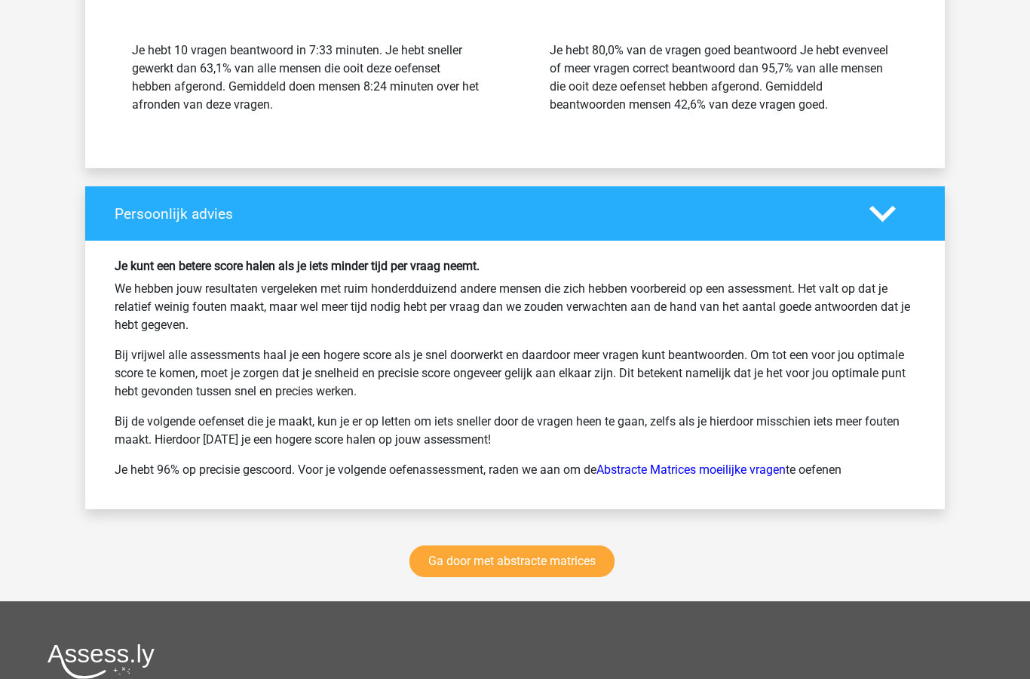
click at [541, 555] on link "Ga door met abstracte matrices" at bounding box center [511, 562] width 205 height 32
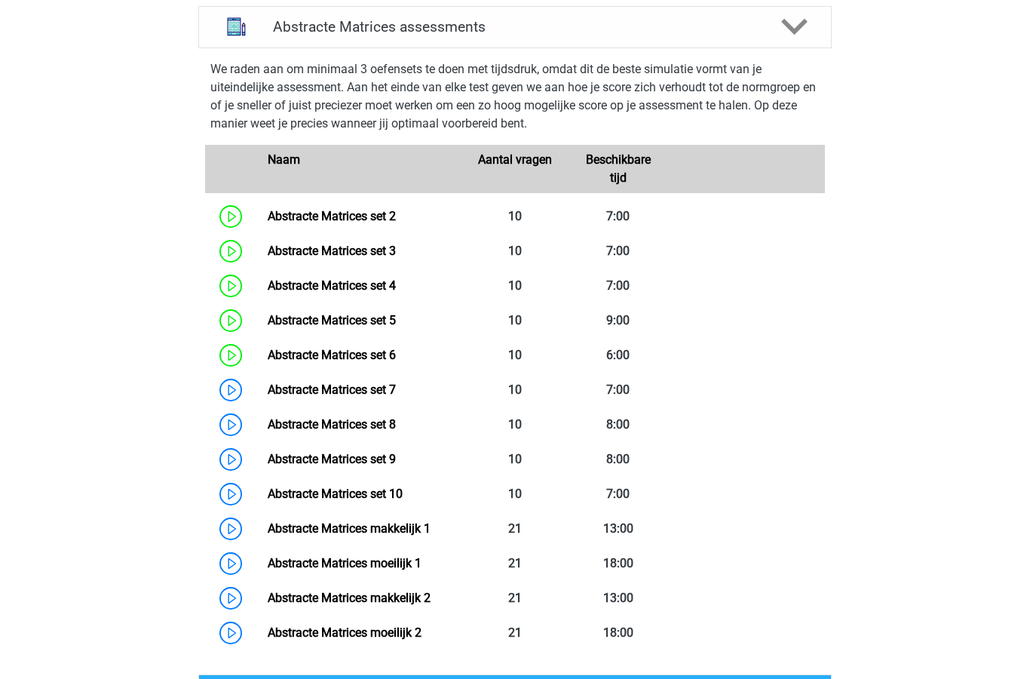
scroll to position [650, 0]
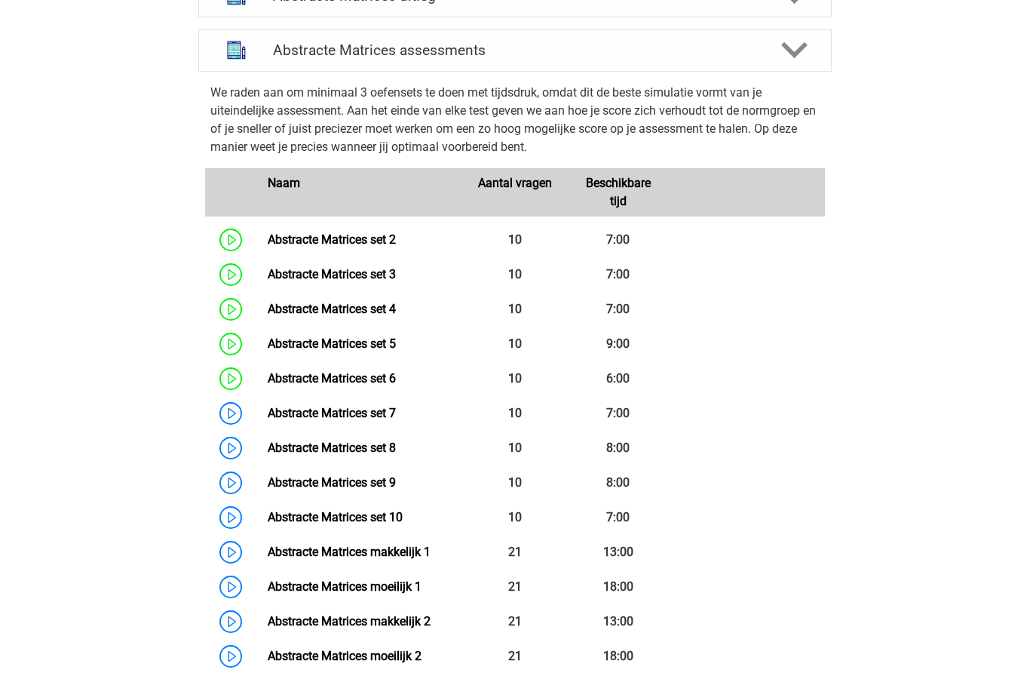
click at [391, 416] on link "Abstracte Matrices set 7" at bounding box center [332, 413] width 128 height 14
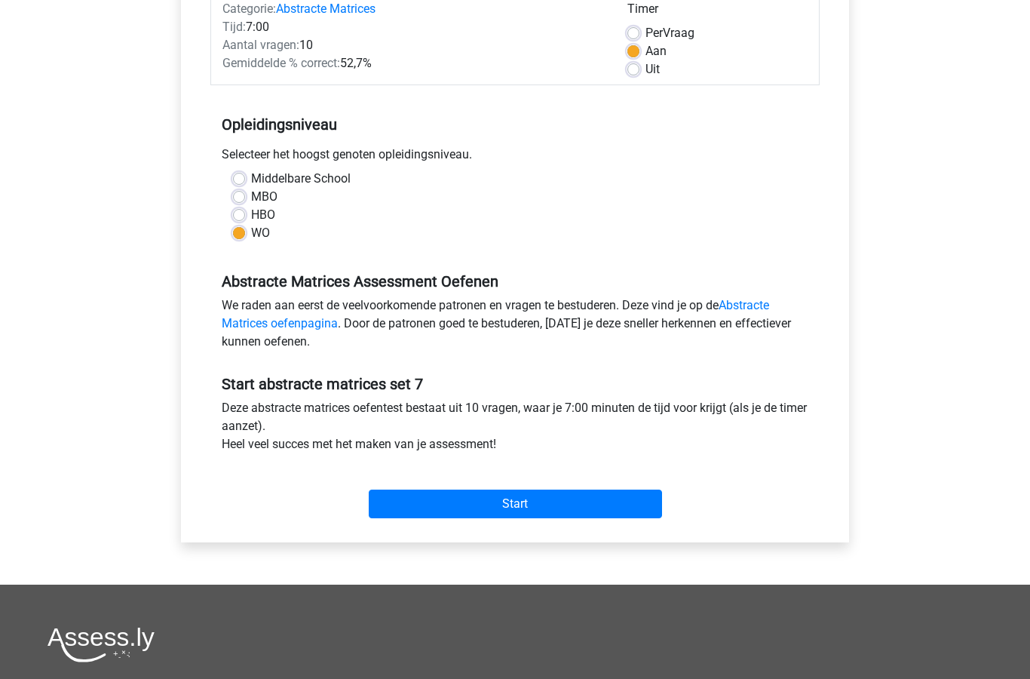
scroll to position [210, 0]
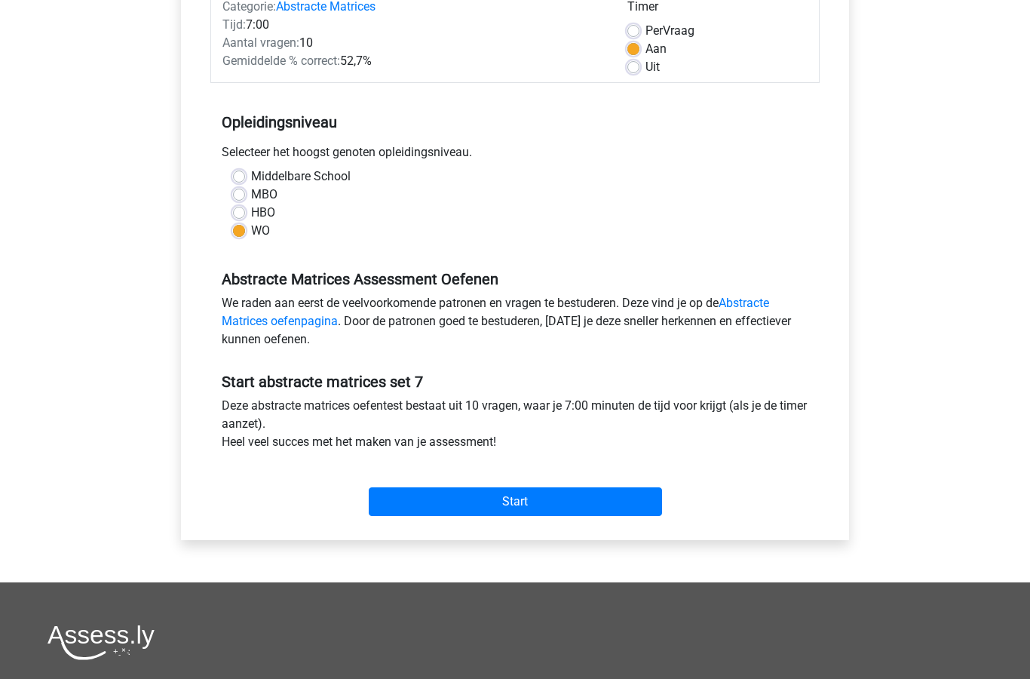
click at [537, 508] on input "Start" at bounding box center [515, 502] width 293 height 29
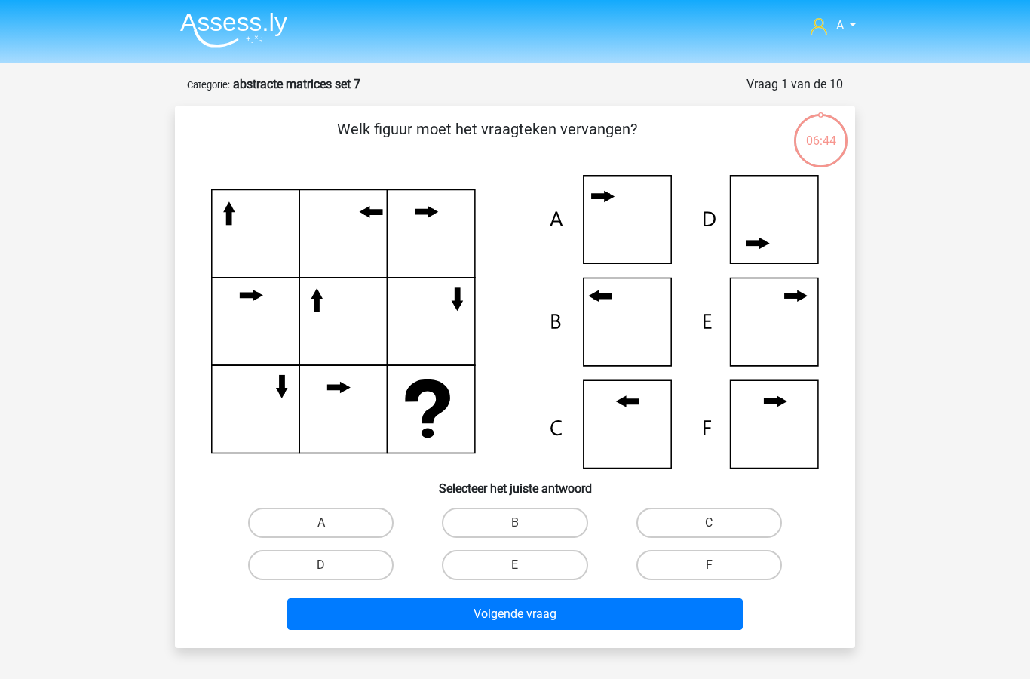
click at [730, 517] on label "C" at bounding box center [709, 522] width 146 height 30
click at [719, 522] on input "C" at bounding box center [714, 527] width 10 height 10
radio input "true"
click at [618, 621] on button "Volgende vraag" at bounding box center [515, 614] width 456 height 32
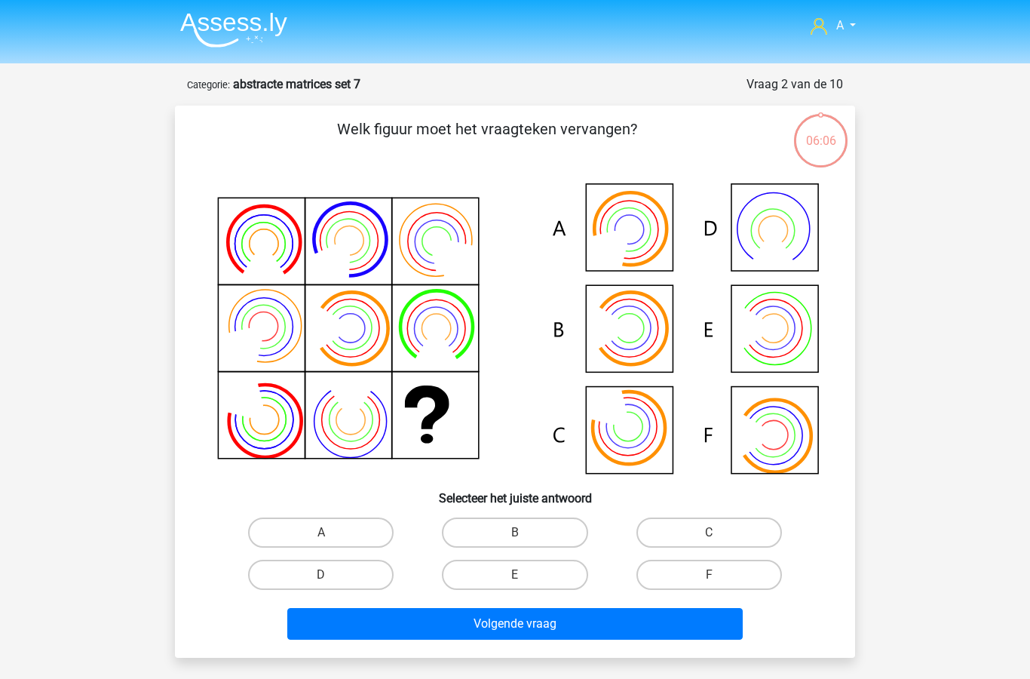
click at [518, 530] on label "B" at bounding box center [515, 532] width 146 height 30
click at [518, 532] on input "B" at bounding box center [520, 537] width 10 height 10
radio input "true"
click at [510, 630] on button "Volgende vraag" at bounding box center [515, 624] width 456 height 32
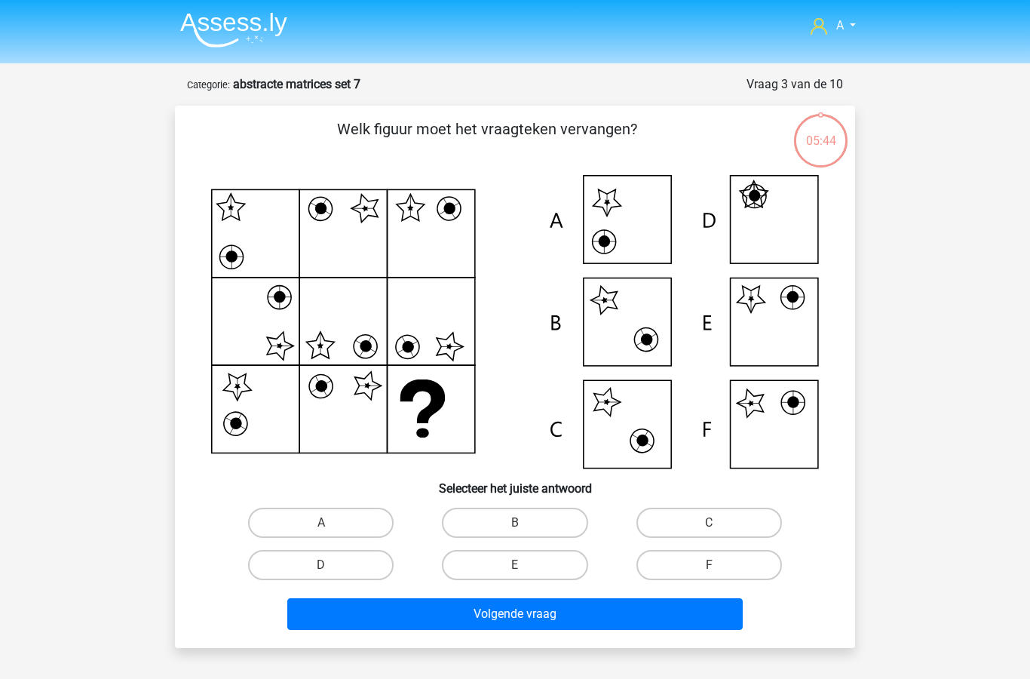
click at [517, 570] on input "E" at bounding box center [520, 570] width 10 height 10
radio input "true"
click at [550, 613] on button "Volgende vraag" at bounding box center [515, 614] width 456 height 32
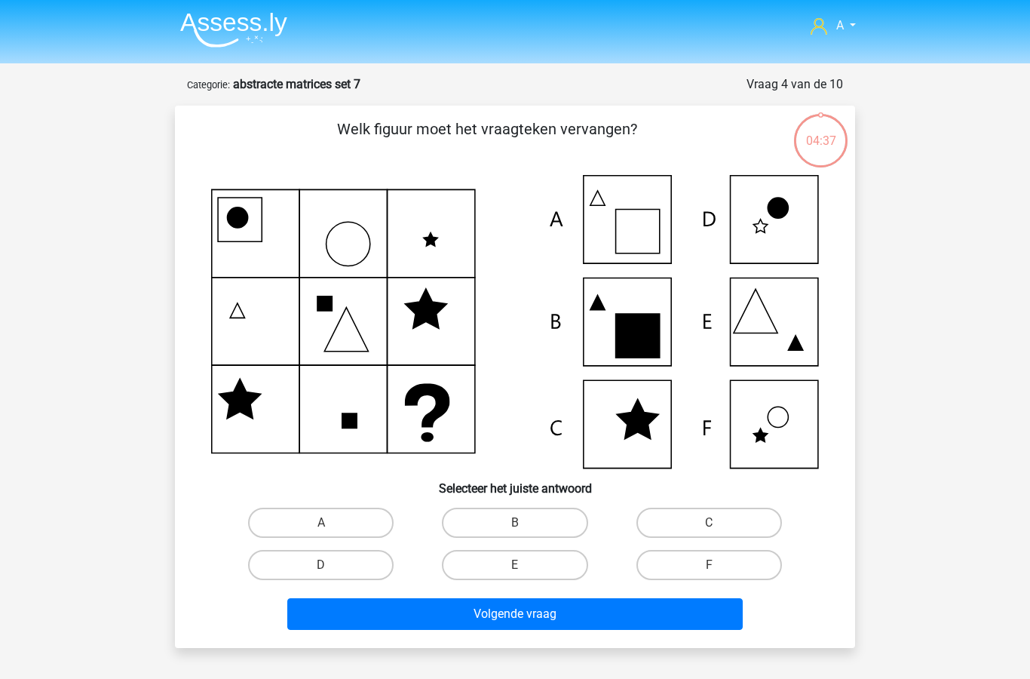
click at [335, 523] on label "A" at bounding box center [321, 522] width 146 height 30
click at [331, 523] on input "A" at bounding box center [326, 527] width 10 height 10
radio input "true"
click at [474, 611] on button "Volgende vraag" at bounding box center [515, 614] width 456 height 32
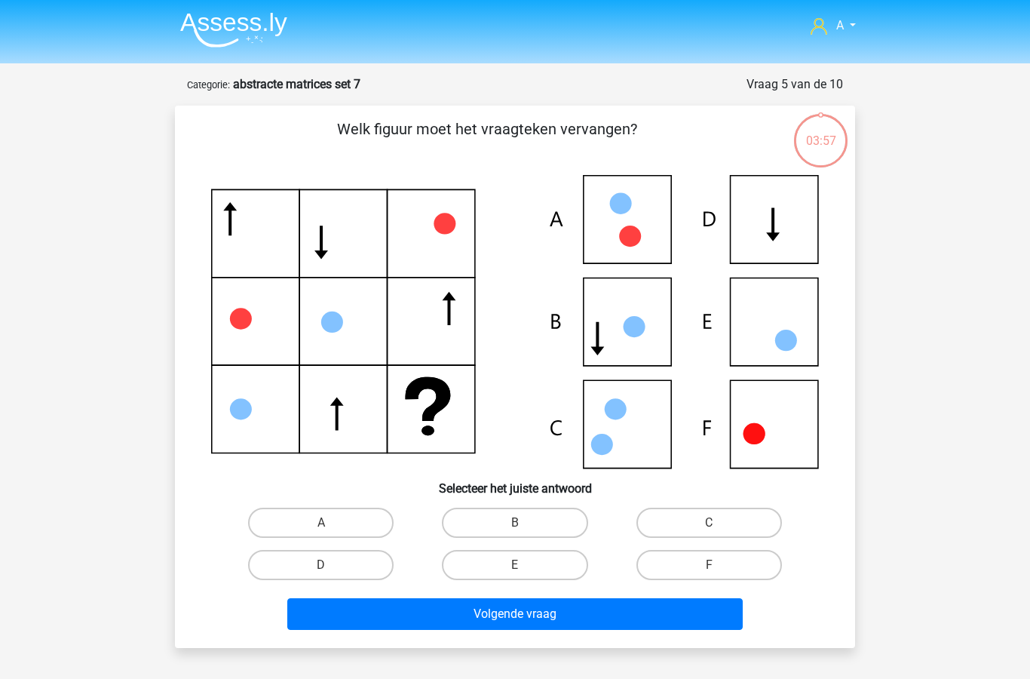
click at [534, 525] on label "B" at bounding box center [515, 522] width 146 height 30
click at [525, 525] on input "B" at bounding box center [520, 527] width 10 height 10
radio input "true"
click at [525, 623] on button "Volgende vraag" at bounding box center [515, 614] width 456 height 32
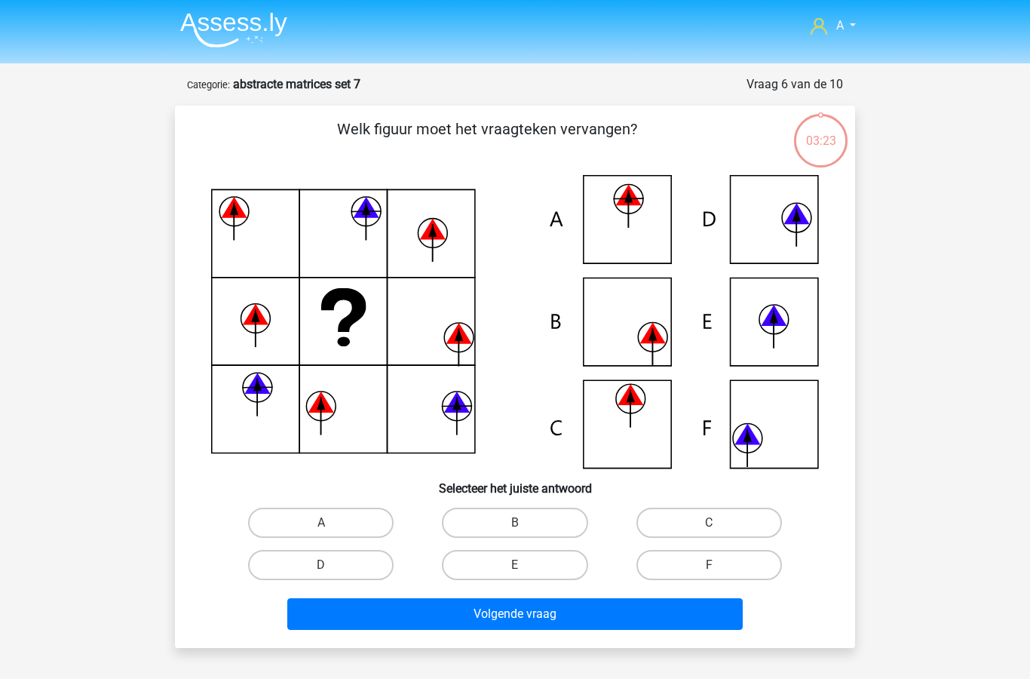
click at [691, 558] on label "F" at bounding box center [709, 565] width 146 height 30
click at [709, 565] on input "F" at bounding box center [714, 570] width 10 height 10
radio input "true"
click at [601, 617] on button "Volgende vraag" at bounding box center [515, 614] width 456 height 32
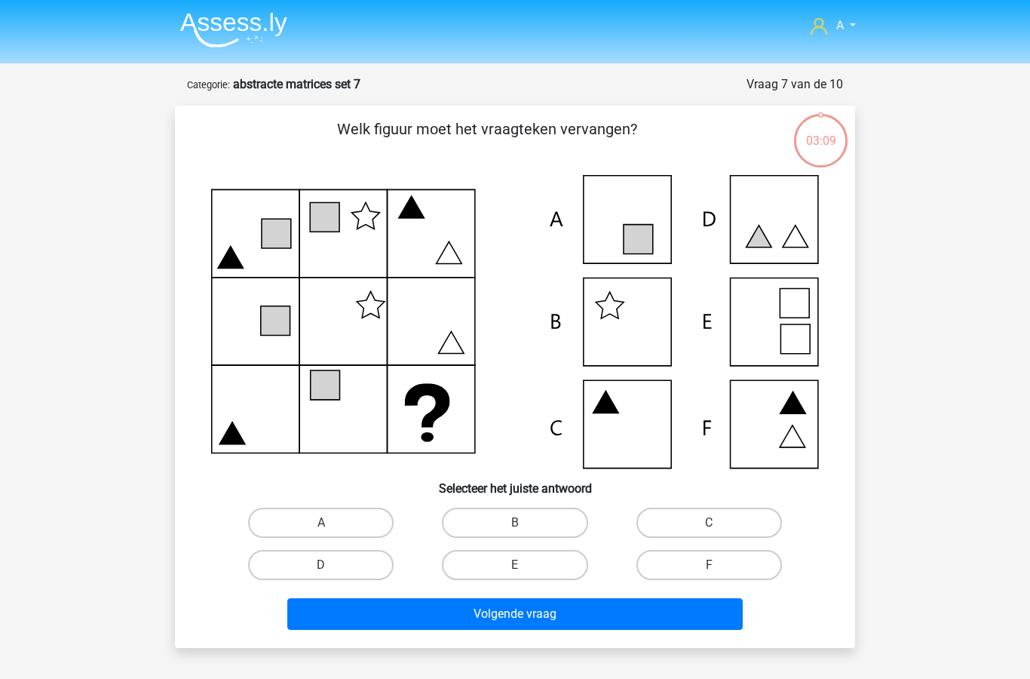
click at [693, 518] on label "C" at bounding box center [709, 522] width 146 height 30
click at [709, 522] on input "C" at bounding box center [714, 527] width 10 height 10
radio input "true"
click at [613, 615] on button "Volgende vraag" at bounding box center [515, 614] width 456 height 32
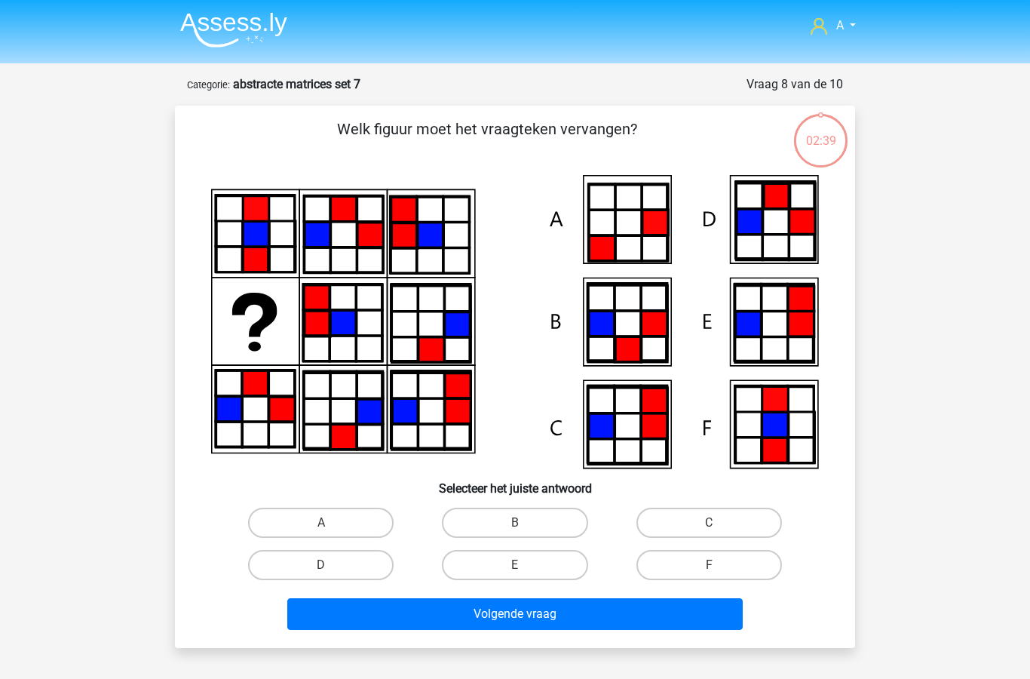
click at [331, 535] on label "A" at bounding box center [321, 522] width 146 height 30
click at [331, 532] on input "A" at bounding box center [326, 527] width 10 height 10
radio input "true"
click at [461, 611] on button "Volgende vraag" at bounding box center [515, 614] width 456 height 32
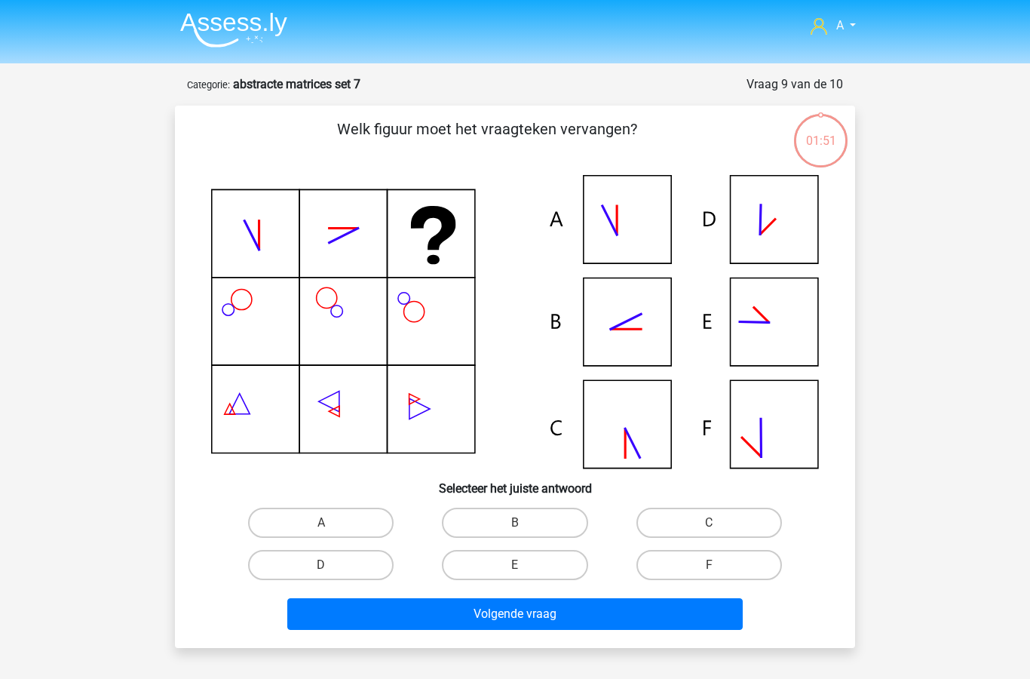
click at [535, 562] on label "E" at bounding box center [515, 565] width 146 height 30
click at [525, 565] on input "E" at bounding box center [520, 570] width 10 height 10
radio input "true"
click at [556, 611] on button "Volgende vraag" at bounding box center [515, 614] width 456 height 32
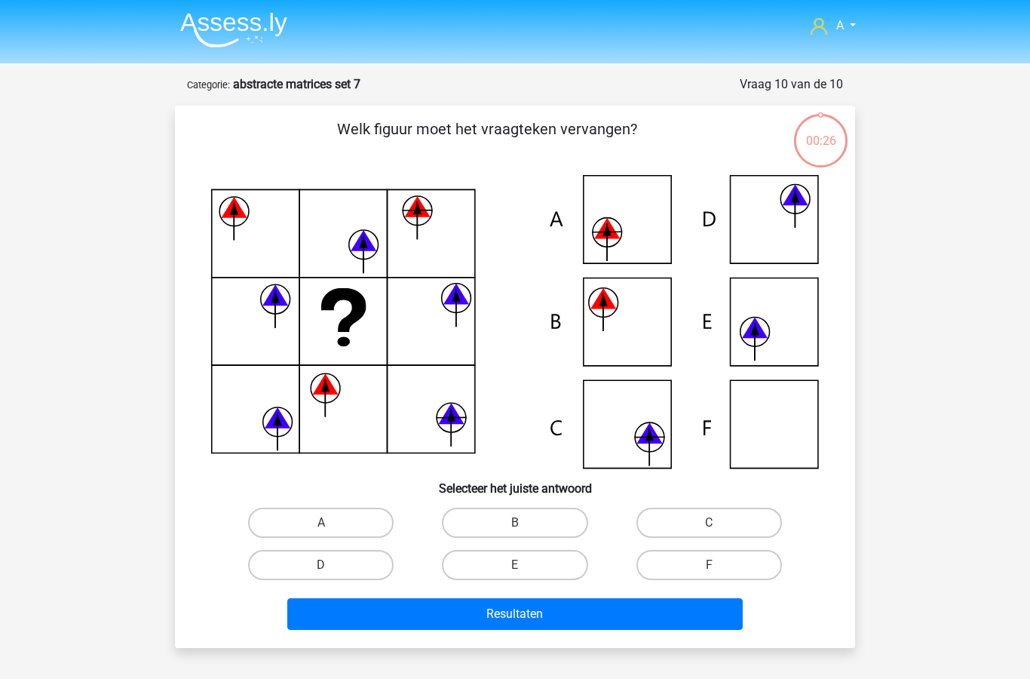
click at [538, 523] on label "B" at bounding box center [515, 522] width 146 height 30
click at [525, 523] on input "B" at bounding box center [520, 527] width 10 height 10
radio input "true"
click at [550, 609] on button "Resultaten" at bounding box center [515, 614] width 456 height 32
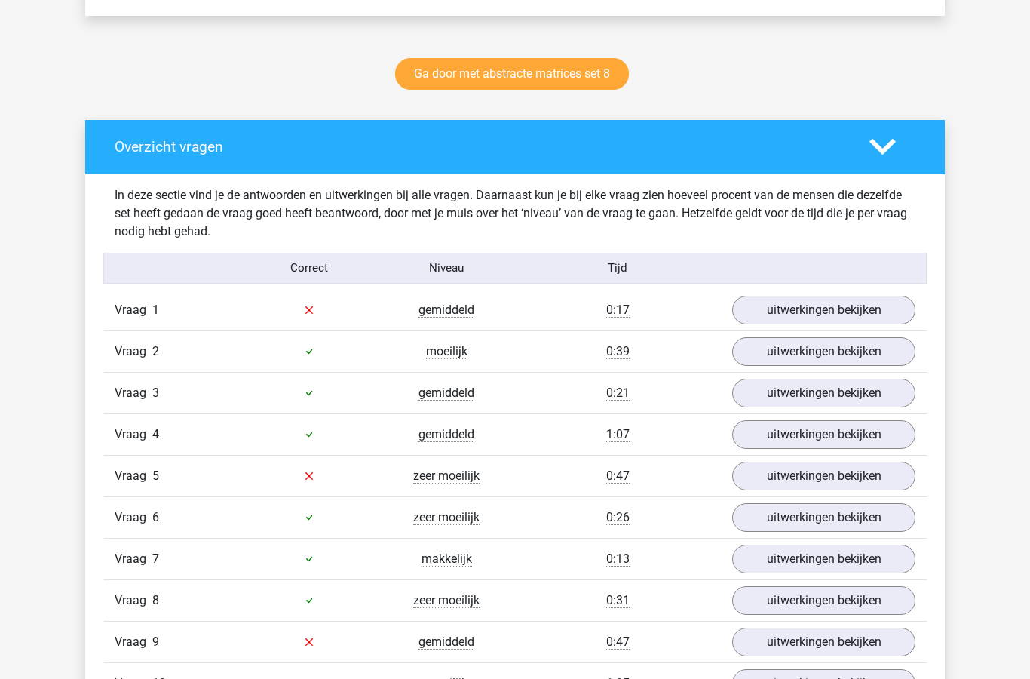
scroll to position [749, 0]
click at [780, 308] on link "uitwerkingen bekijken" at bounding box center [823, 310] width 183 height 29
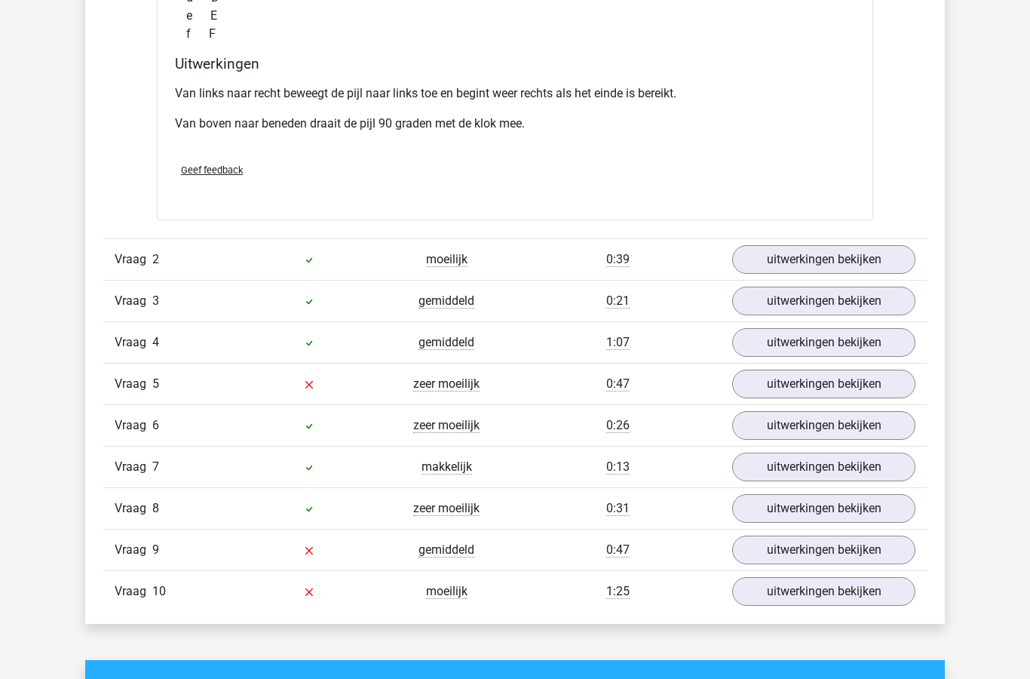
scroll to position [1556, 0]
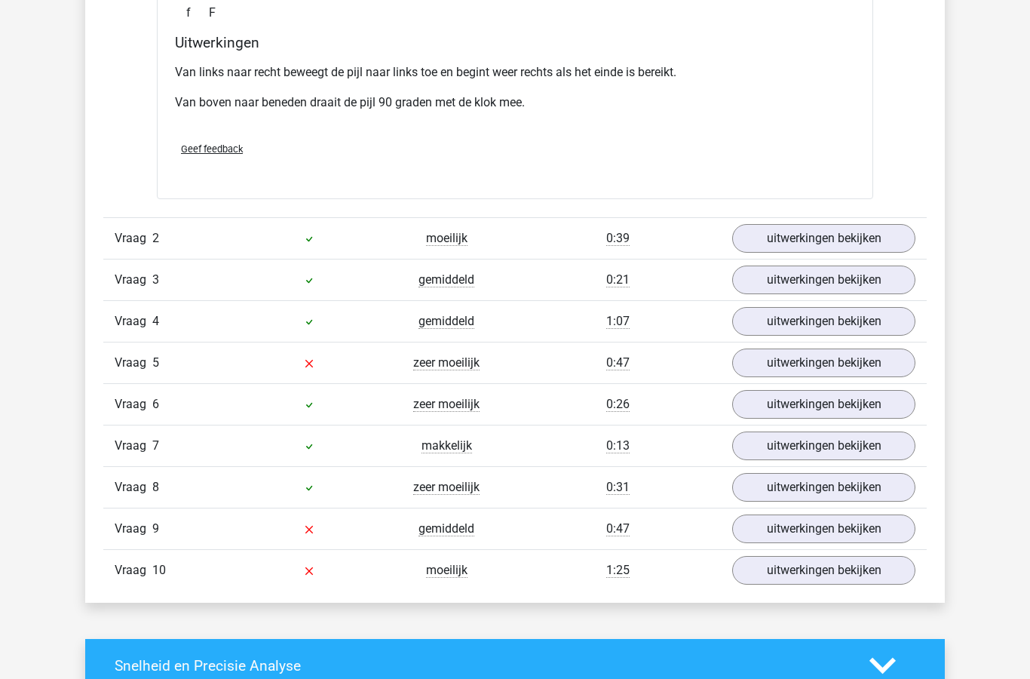
click at [799, 360] on link "uitwerkingen bekijken" at bounding box center [823, 362] width 183 height 29
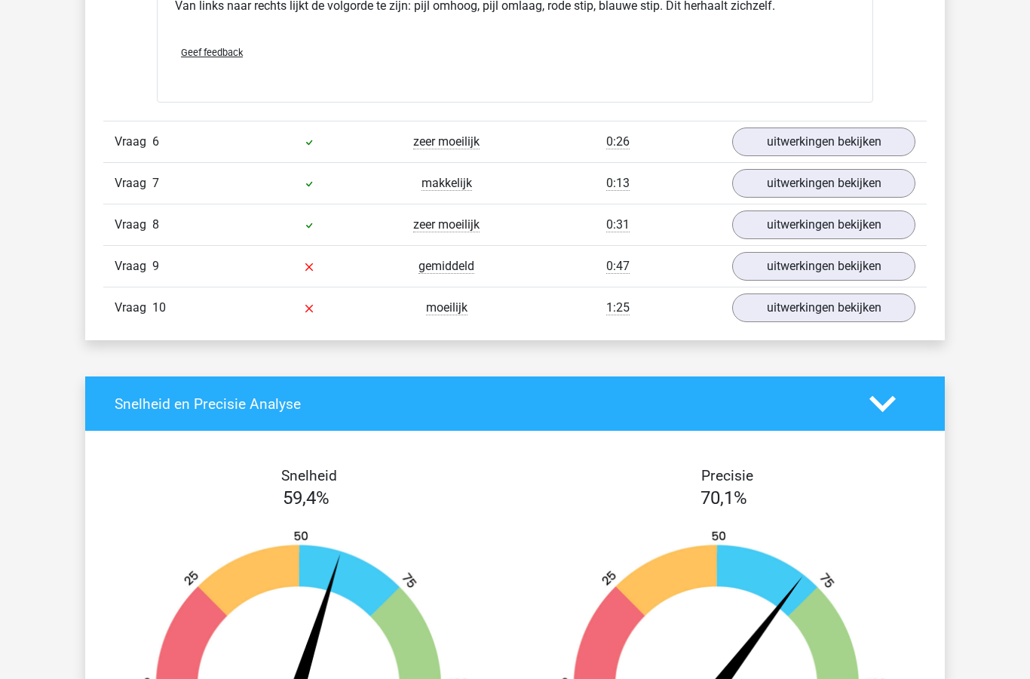
scroll to position [2480, 0]
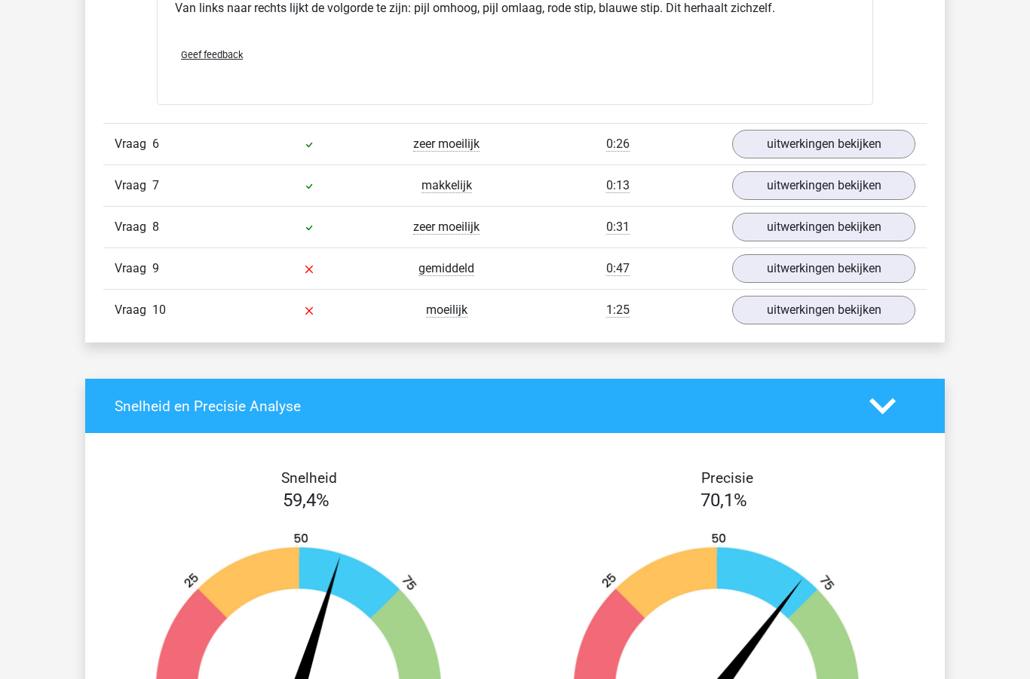
click at [807, 277] on link "uitwerkingen bekijken" at bounding box center [823, 268] width 183 height 29
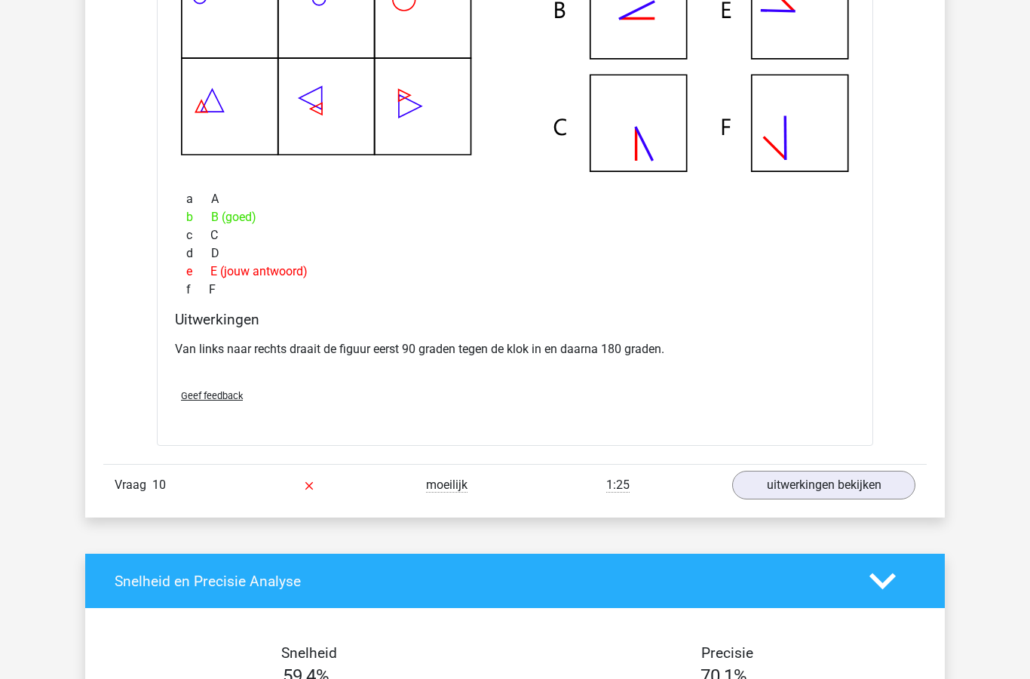
scroll to position [3008, 0]
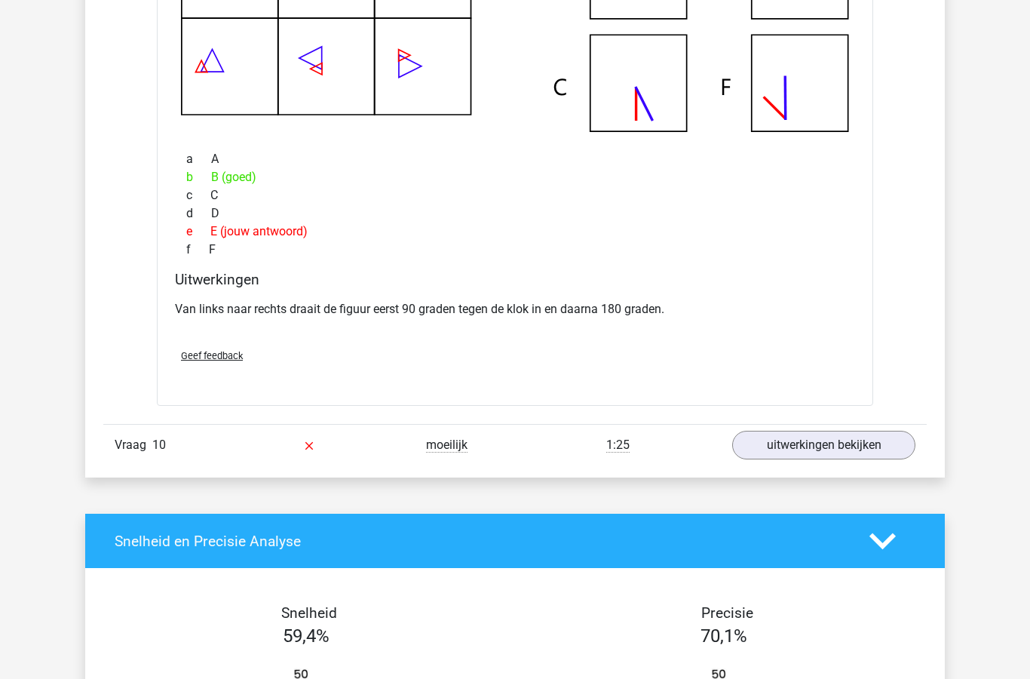
click at [792, 449] on link "uitwerkingen bekijken" at bounding box center [823, 445] width 183 height 29
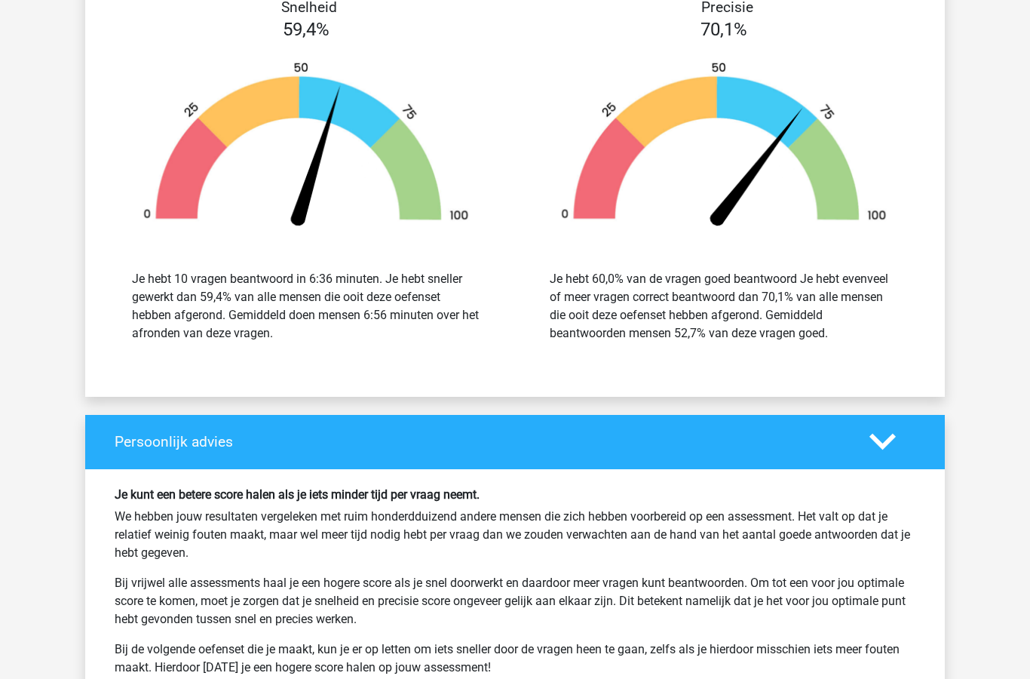
scroll to position [4368, 0]
